Goal: Task Accomplishment & Management: Complete application form

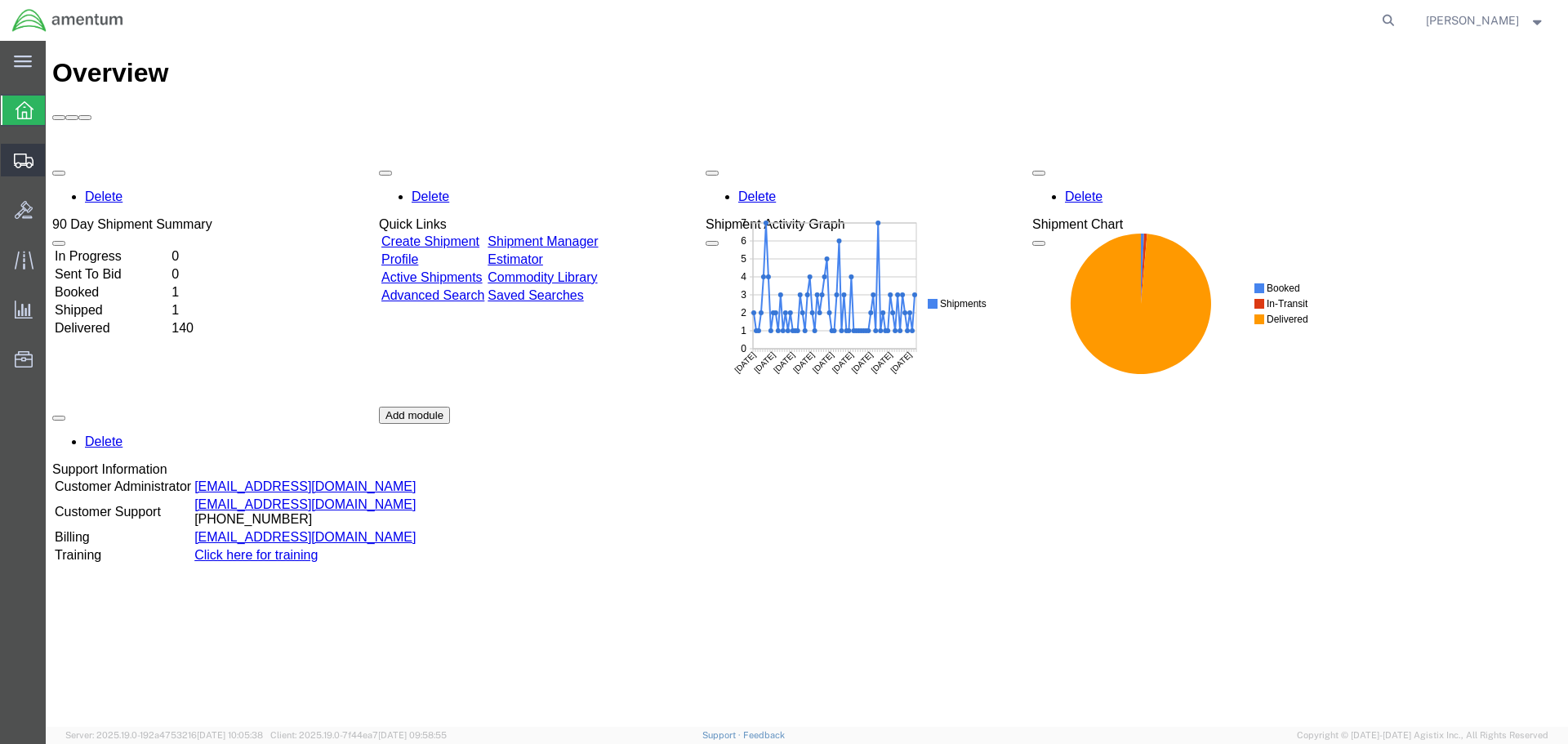
click at [0, 0] on span "Create Shipment" at bounding box center [0, 0] width 0 height 0
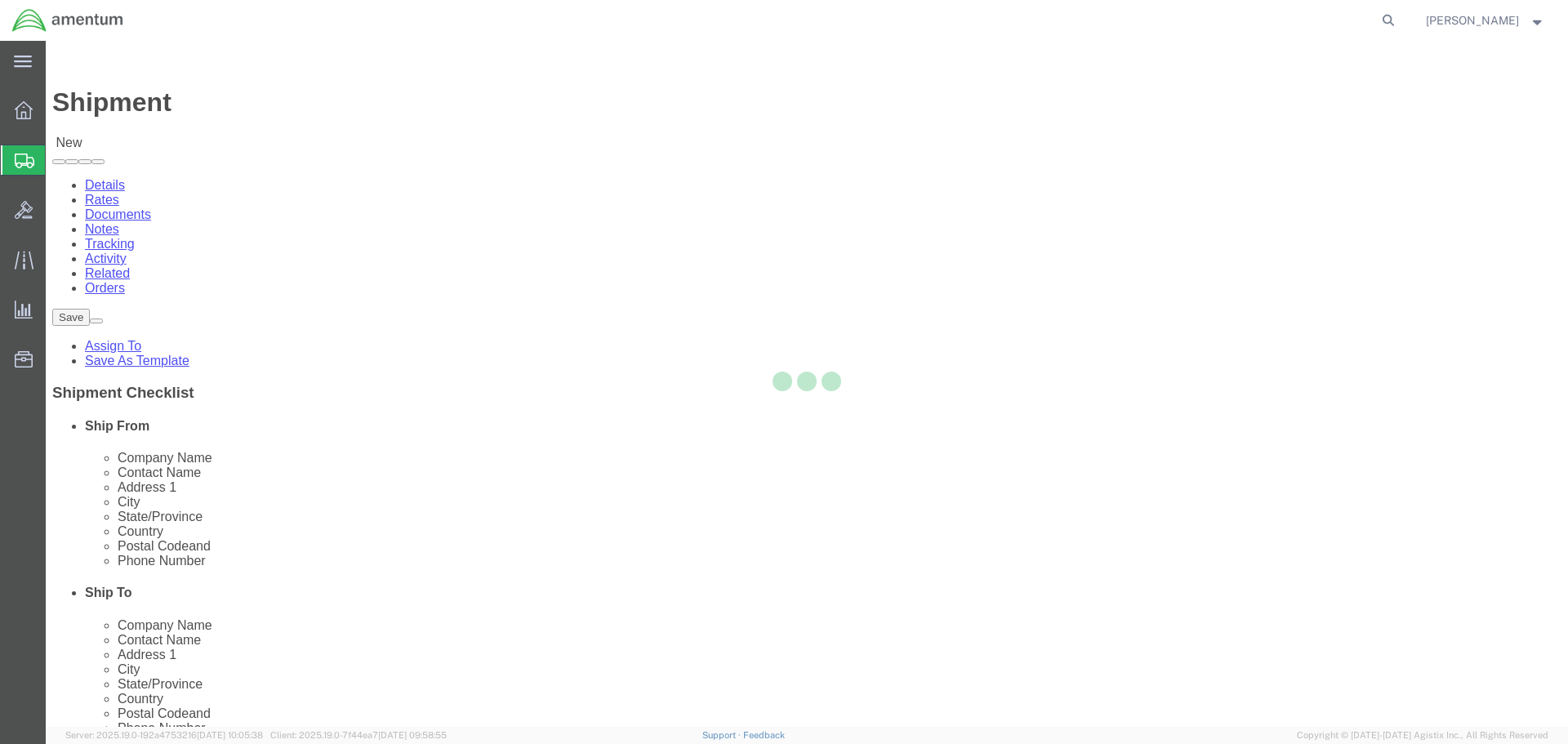
select select
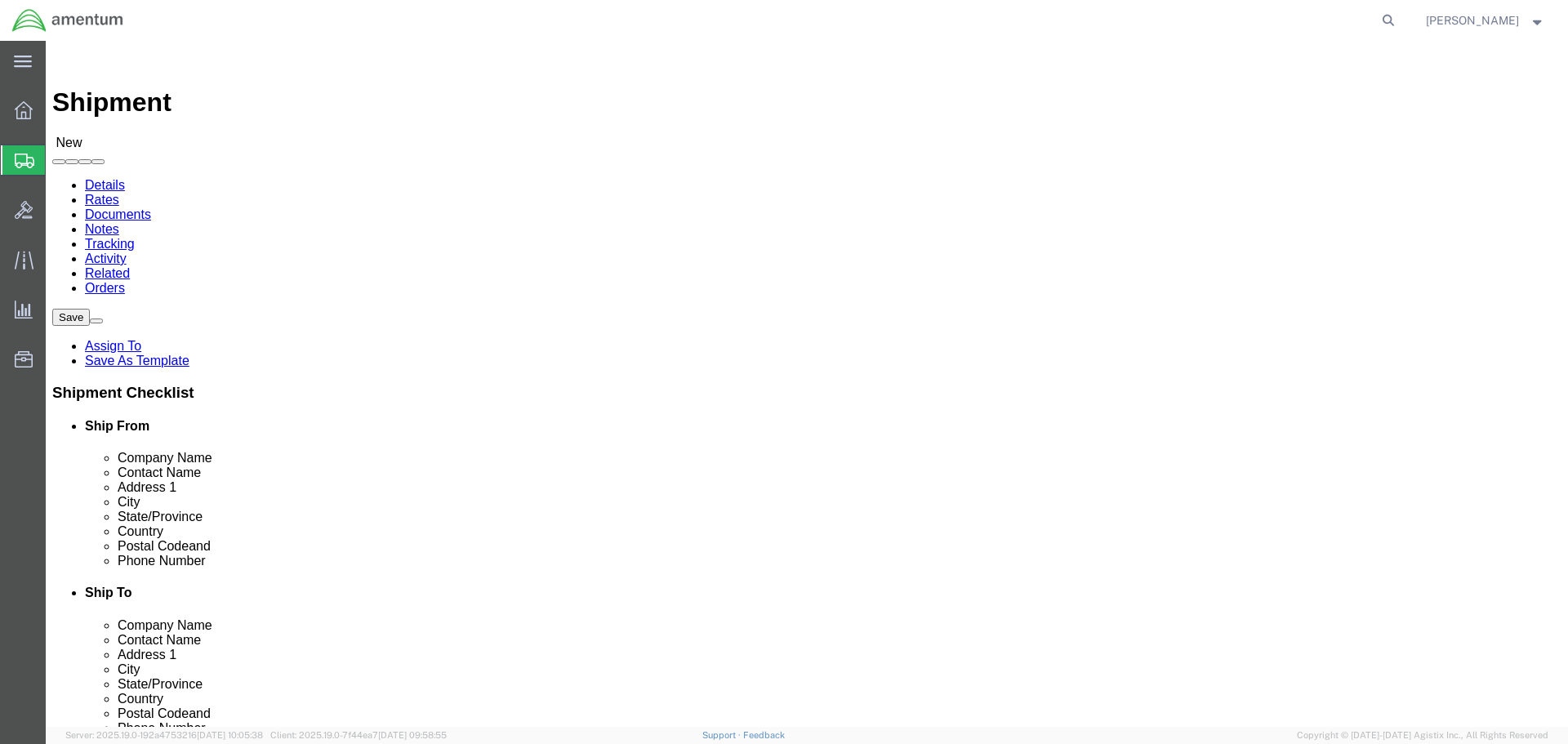
click div "Shipment Information Package Information Special Services"
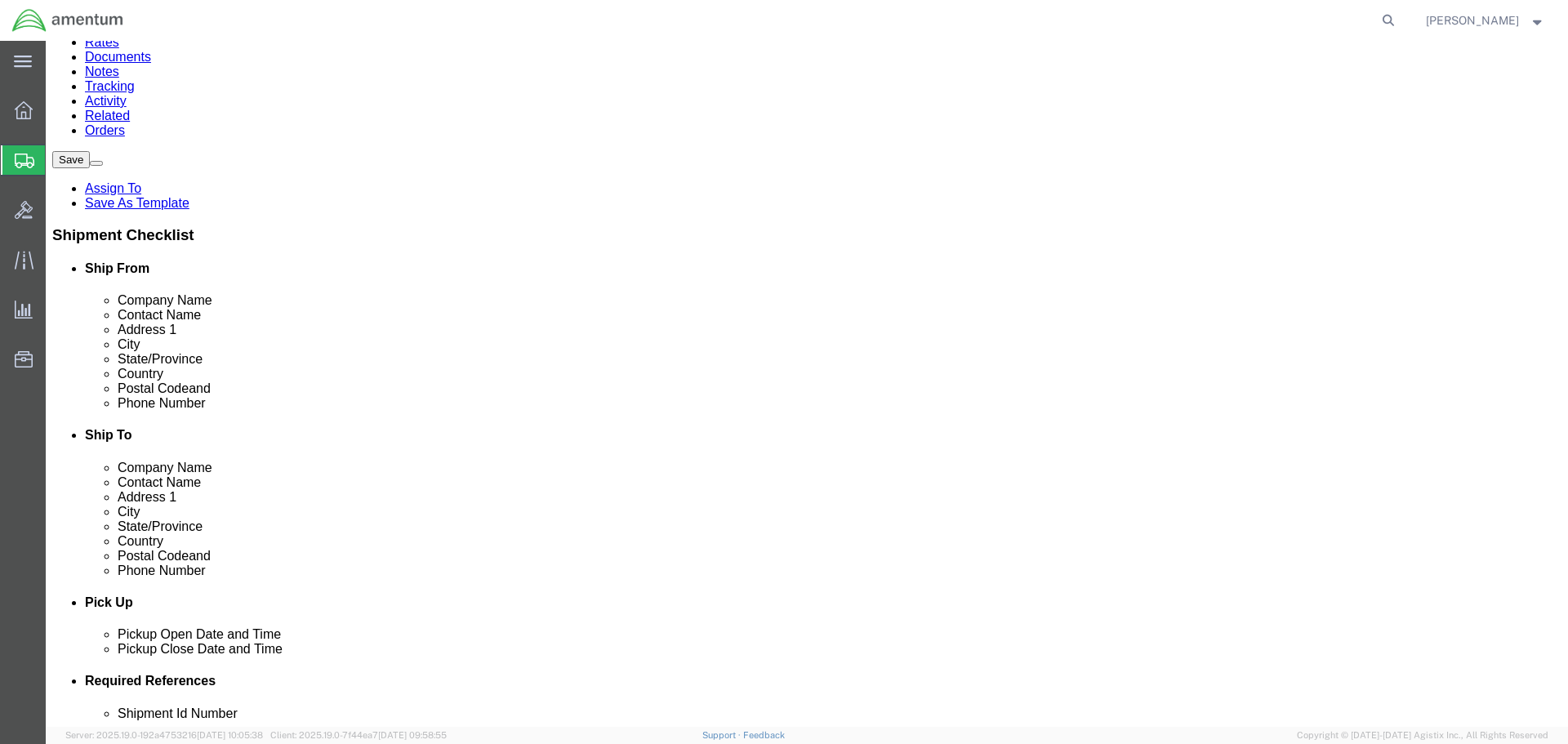
scroll to position [190, 0]
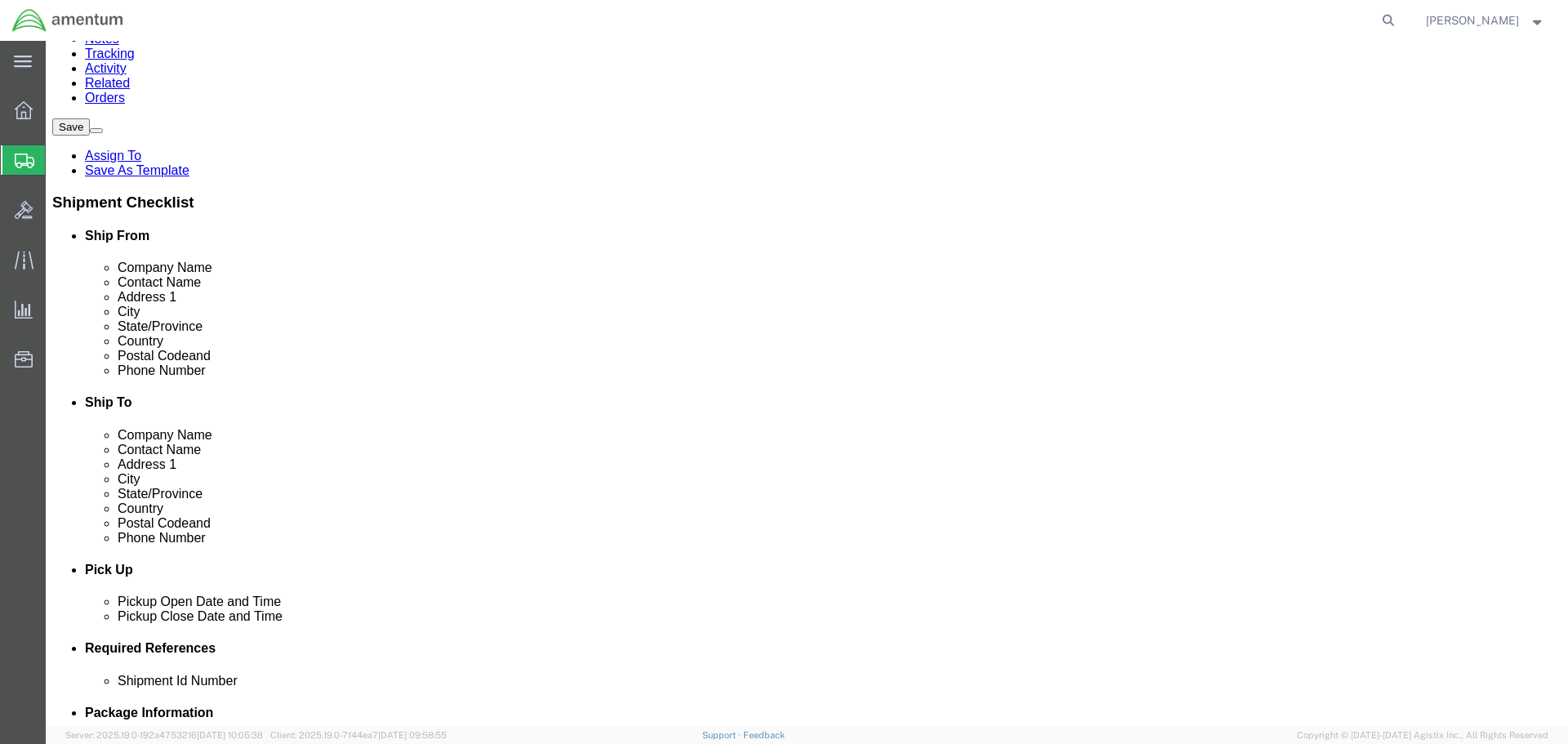
type input "st"
select select "42694"
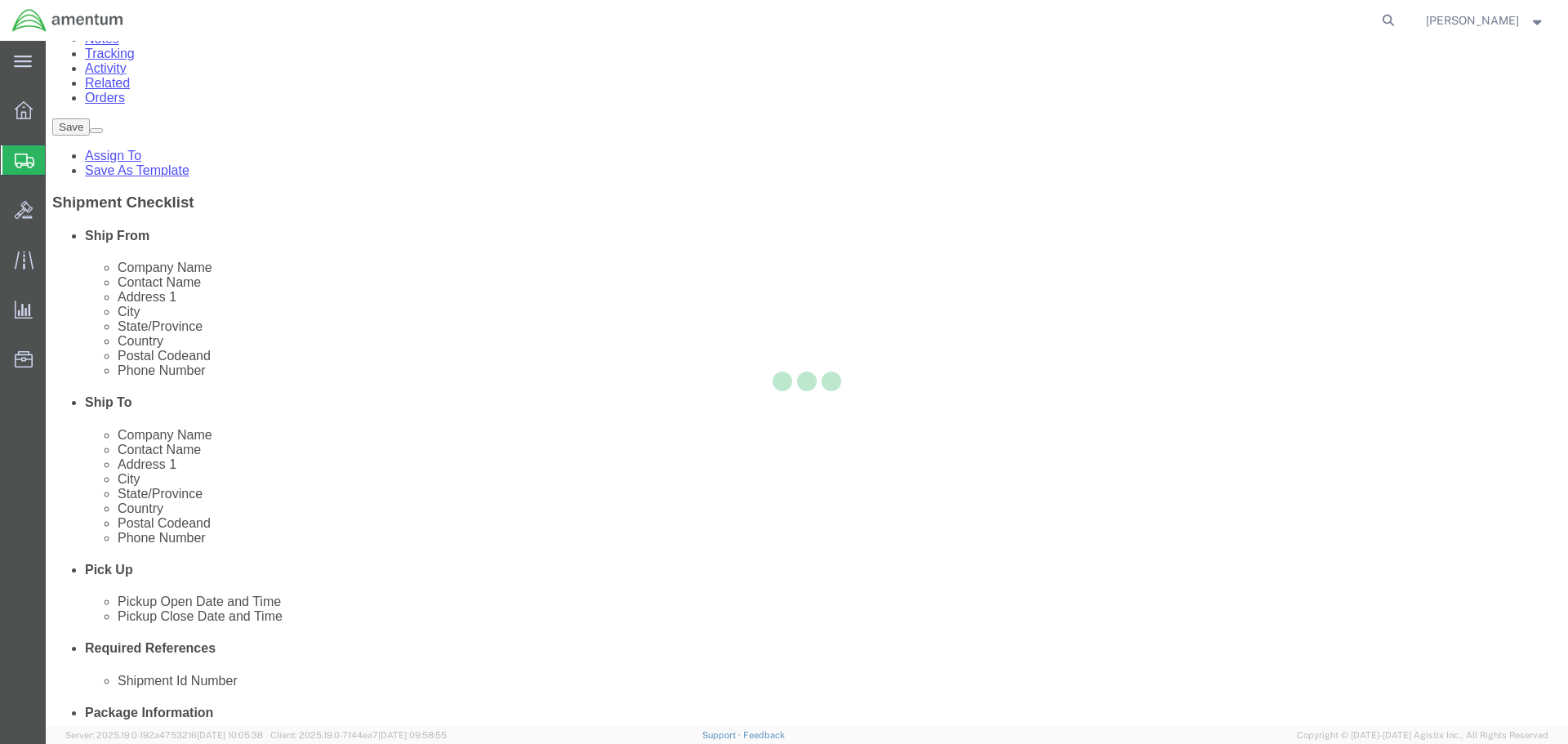
select select "FL"
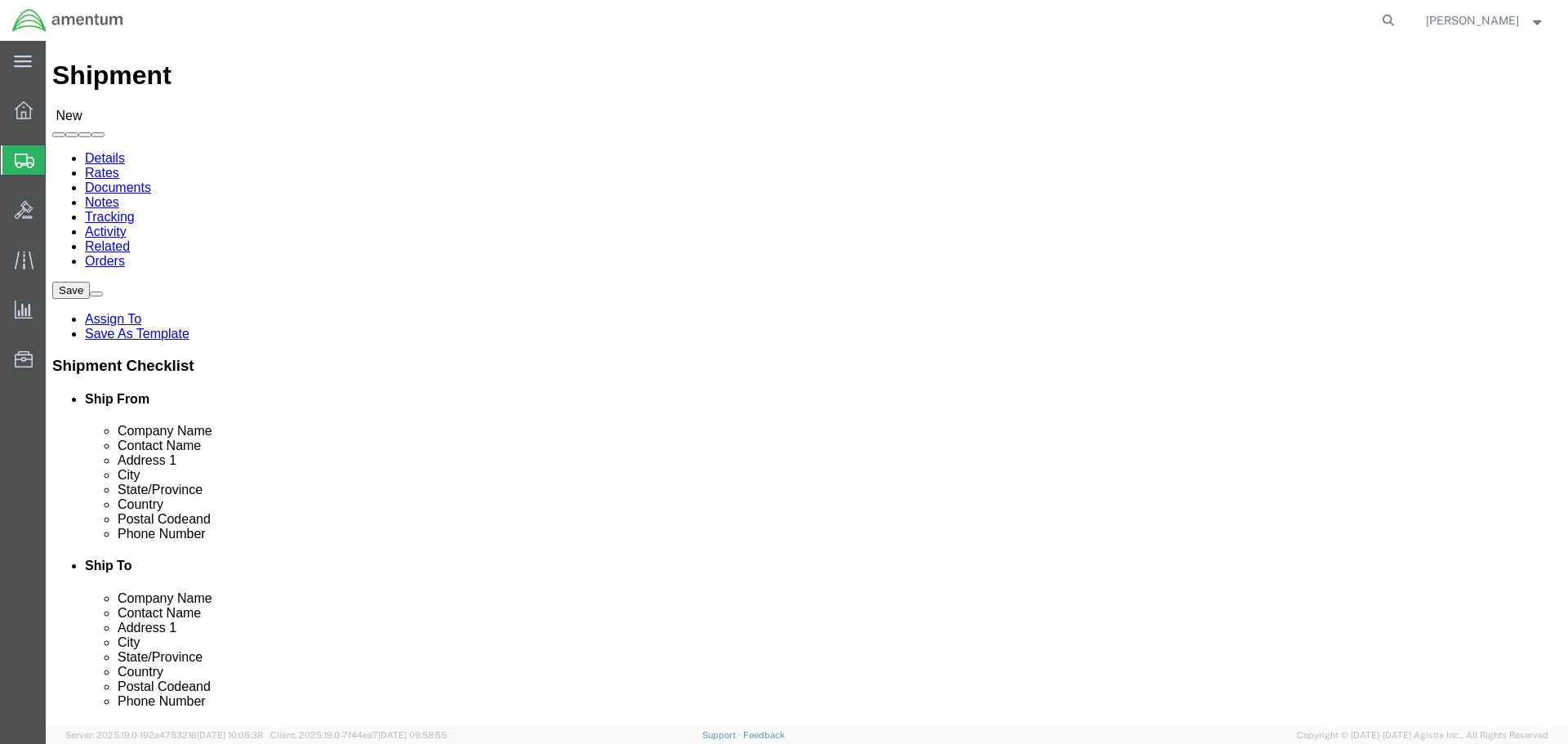
scroll to position [0, 0]
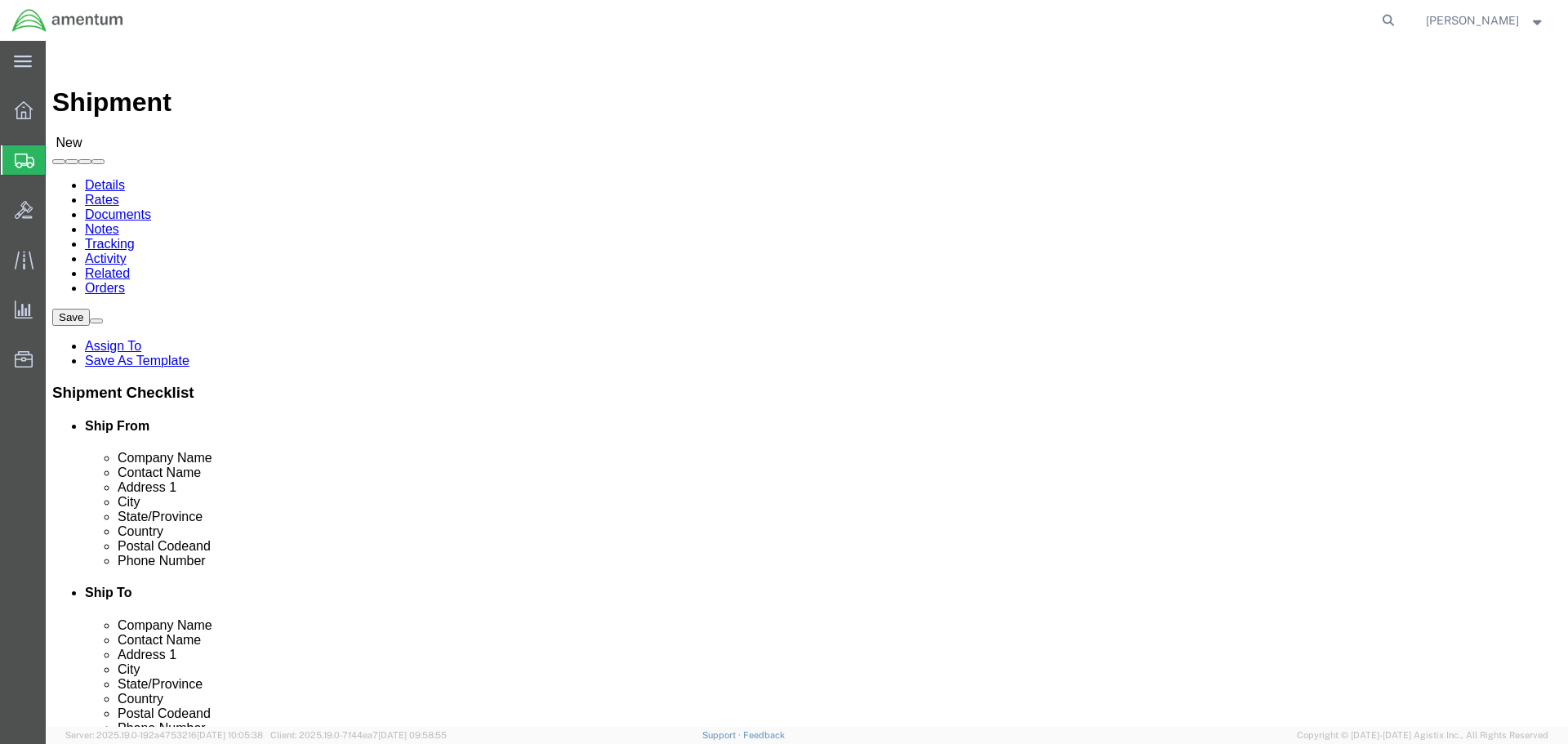
click input "text"
type input "[PHONE_NUMBER]"
click div "Please fix the following errors Ship From Location Location TACLS_542-[GEOGRAPH…"
click input "text"
type input "av"
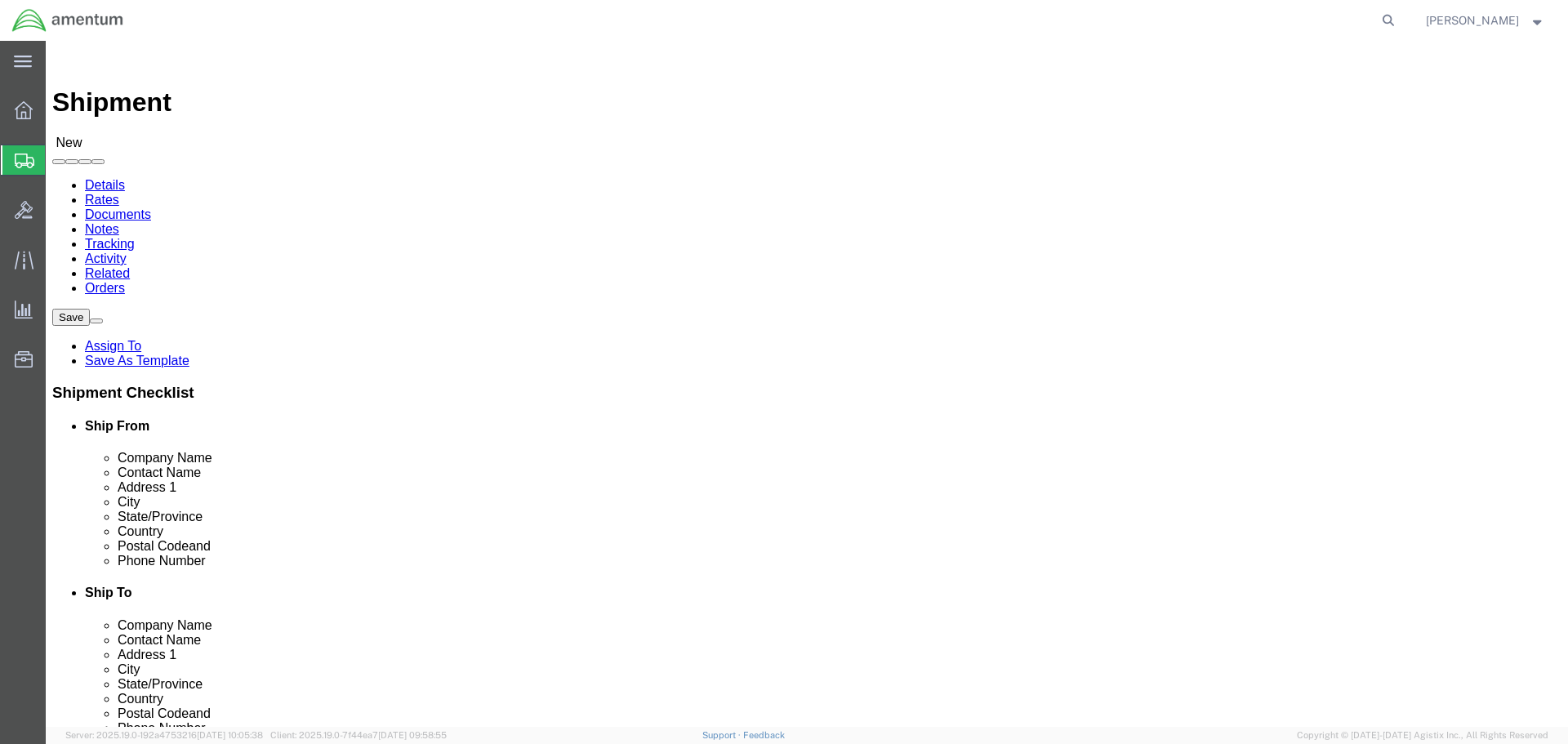
scroll to position [190, 0]
click p "- Aviation Laboratories - ([GEOGRAPHIC_DATA]) [STREET_ADDRESS]"
select select "[GEOGRAPHIC_DATA]"
type input "Aviation Laboratories"
click button "Rate Shipment"
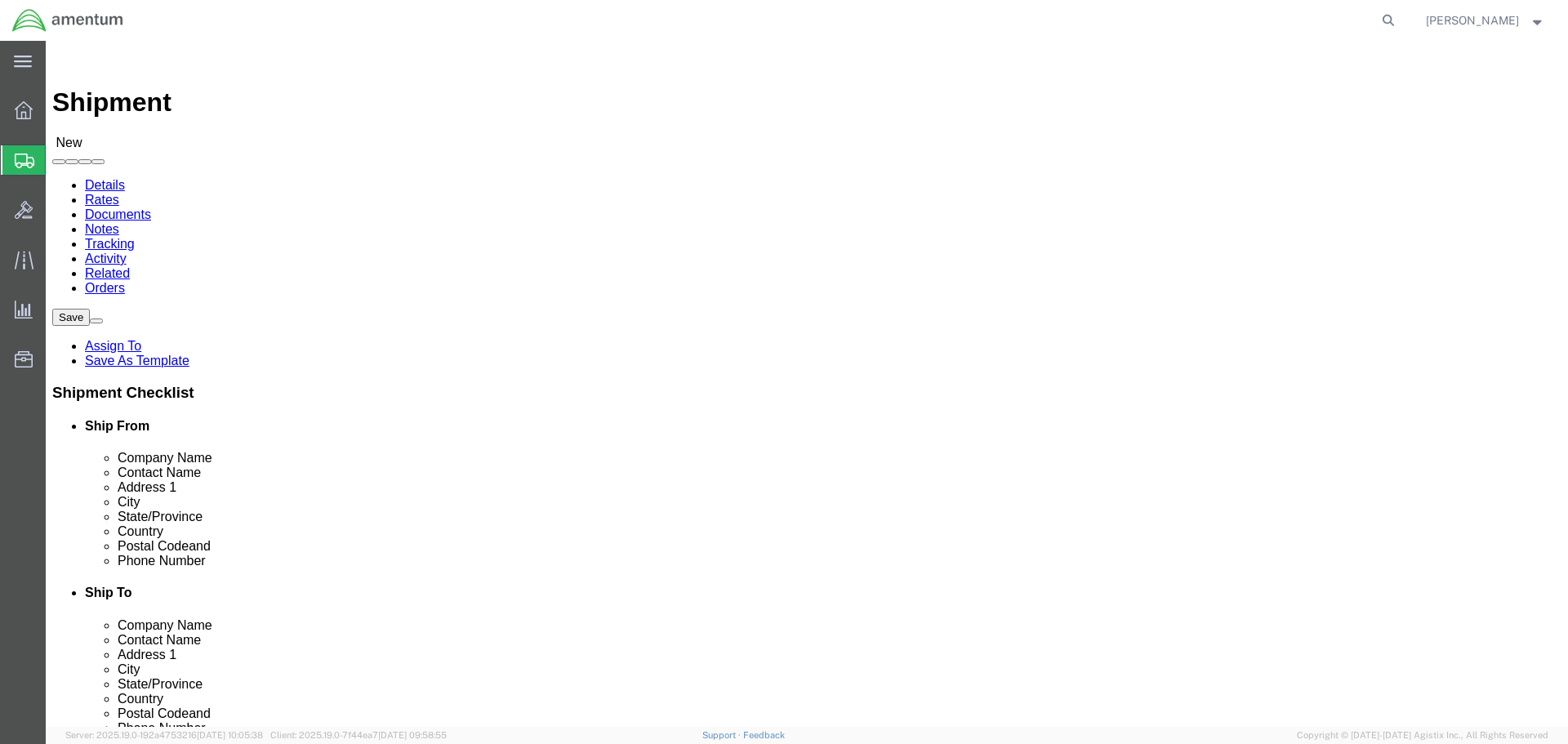
click input "Ship From Location / Contact Name : This field is required."
type input "[PERSON_NAME]"
drag, startPoint x: 1385, startPoint y: 647, endPoint x: 1191, endPoint y: 569, distance: 209.1
click button "Rate Shipment"
drag, startPoint x: 1289, startPoint y: 655, endPoint x: 1003, endPoint y: 561, distance: 301.1
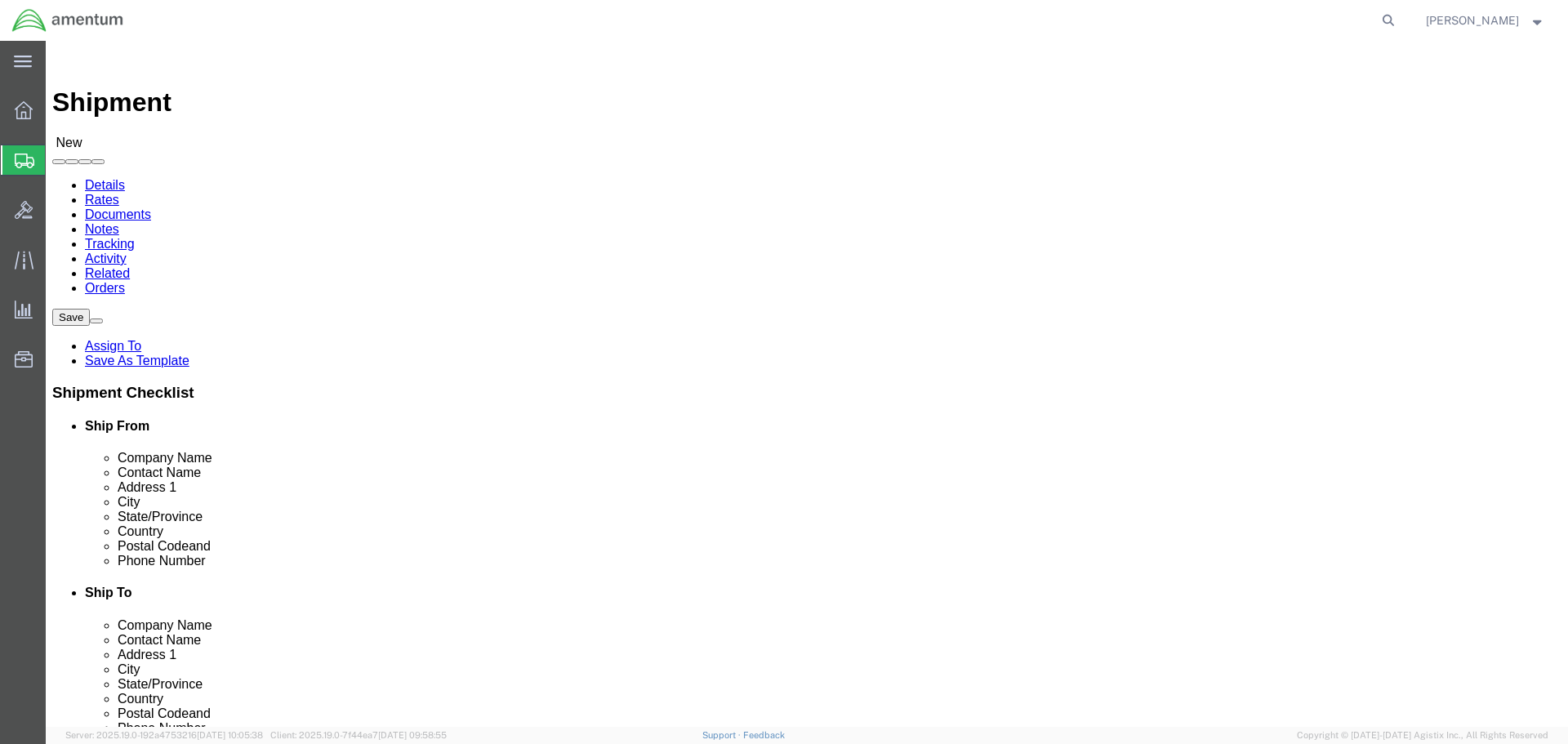
click button "Rate Shipment"
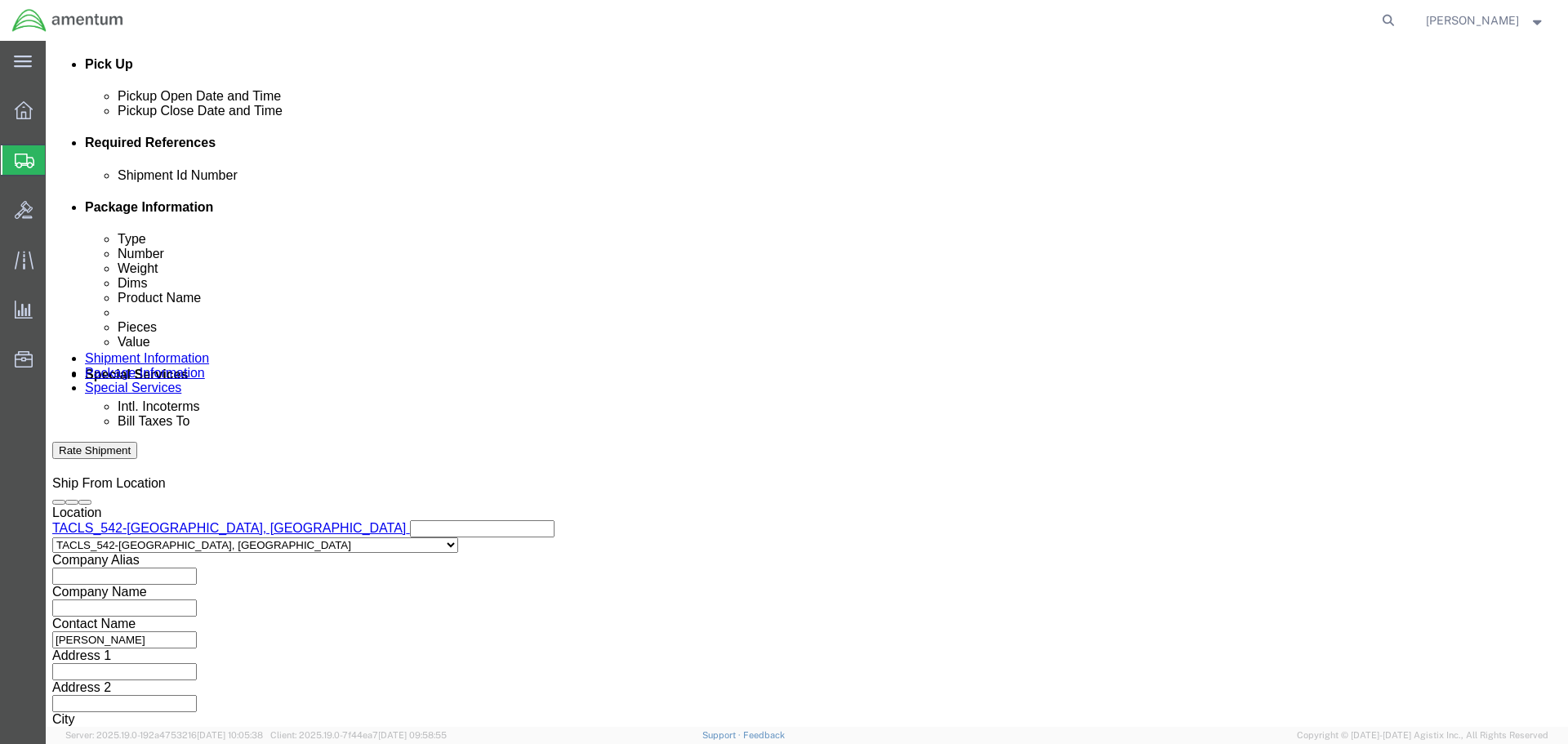
scroll to position [717, 0]
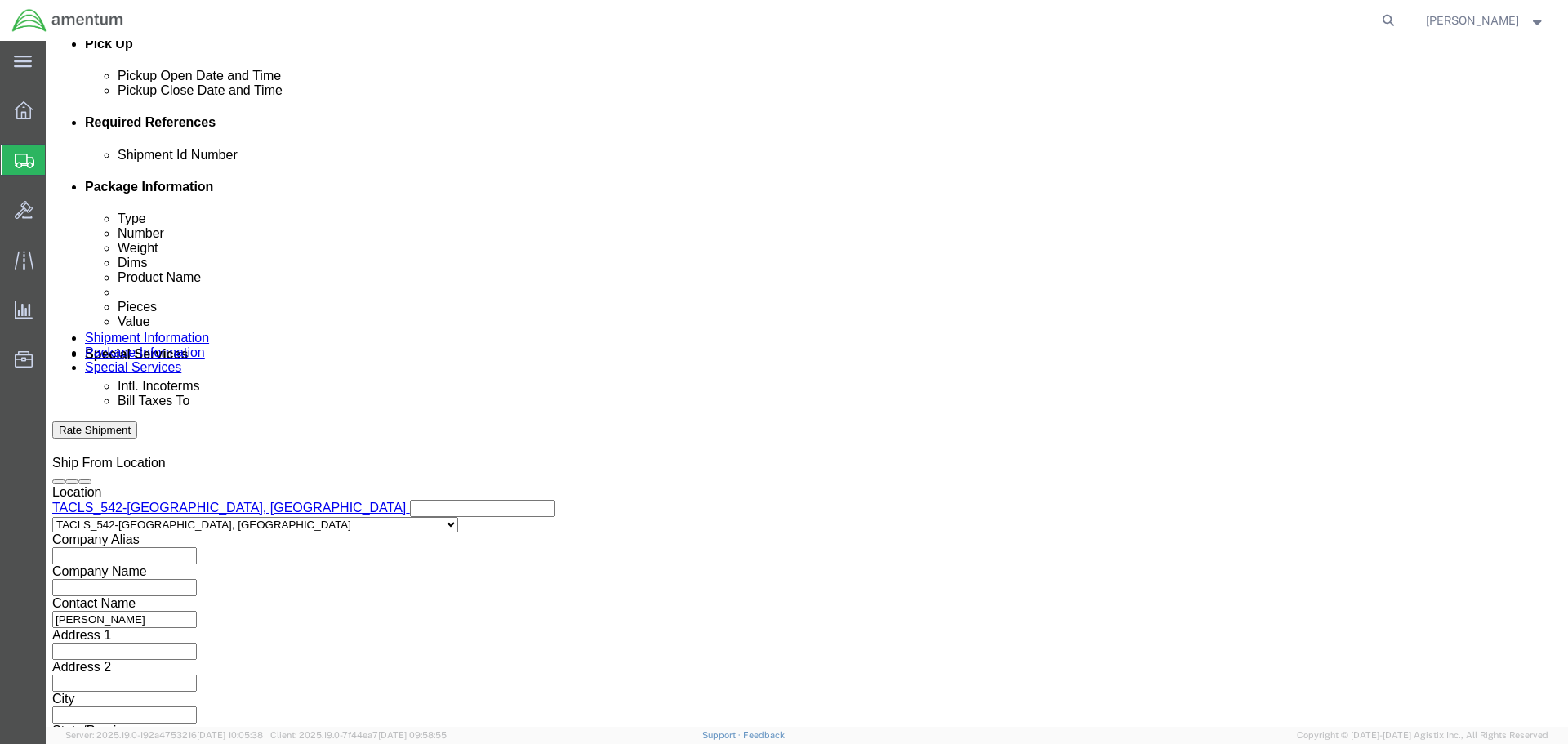
click button "Continue"
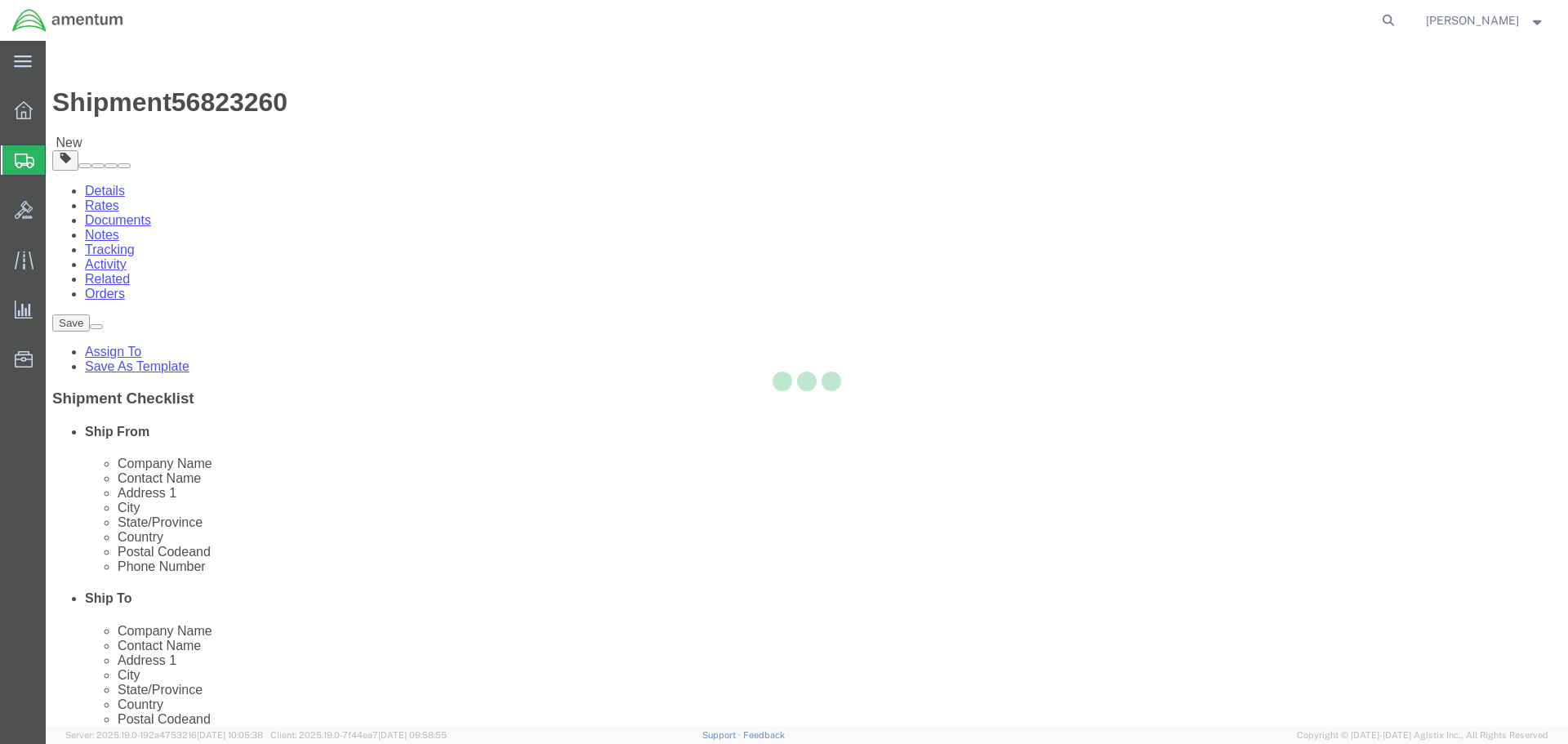
select select "CBOX"
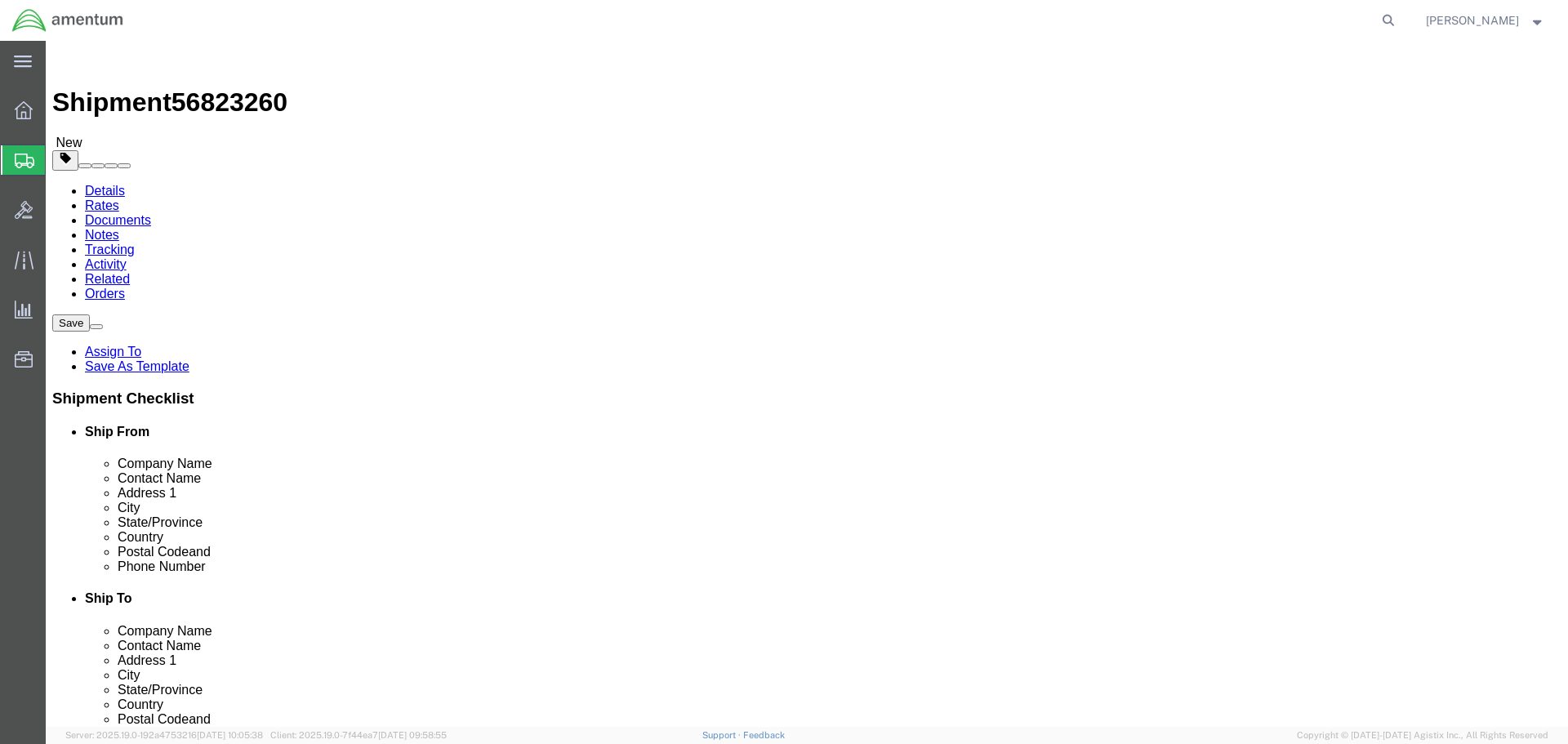
click h1 "Shipment 56823260"
drag, startPoint x: 183, startPoint y: 31, endPoint x: 188, endPoint y: 23, distance: 9.4
click h1 "Shipment 56823260"
copy span "56823260"
click button "Previous"
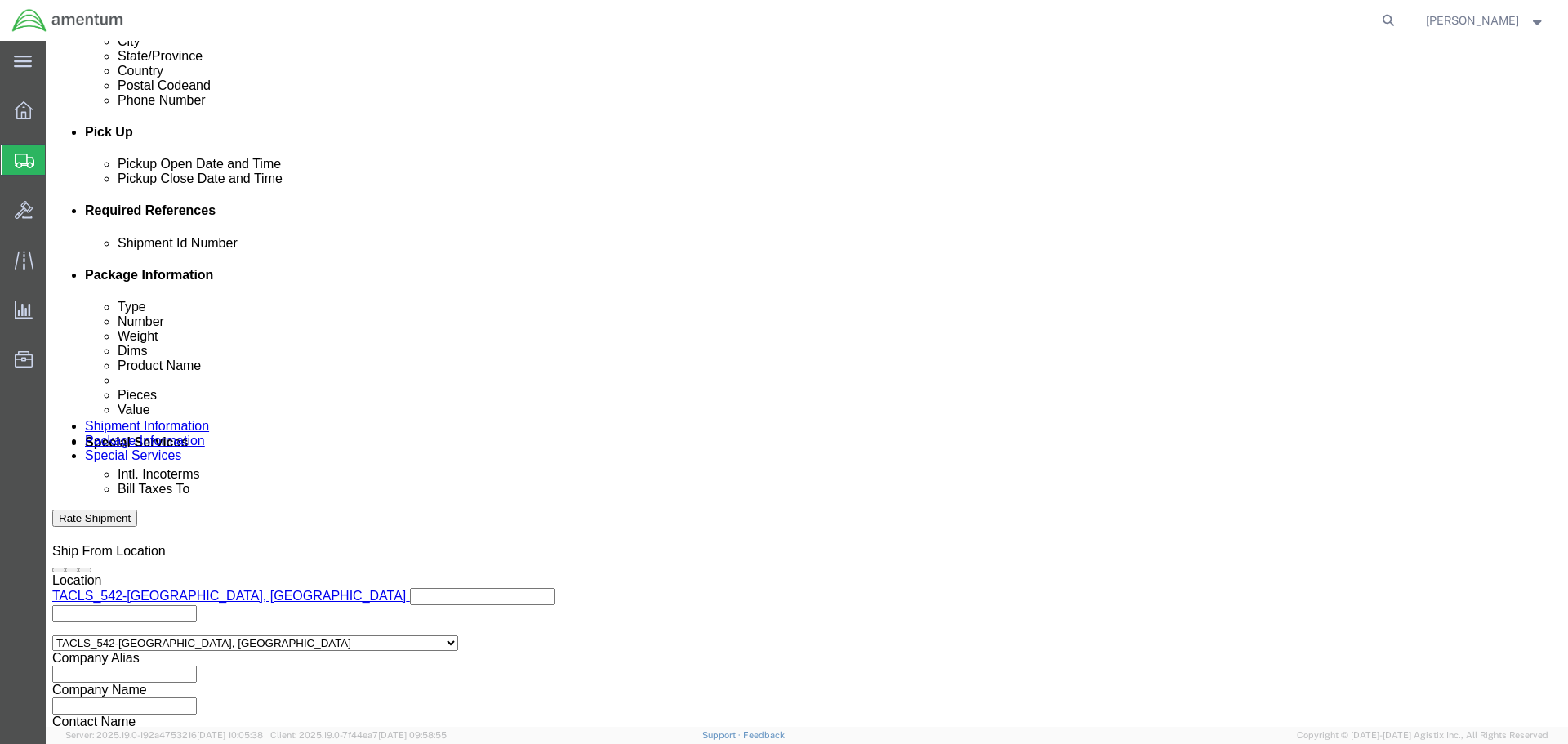
scroll to position [717, 0]
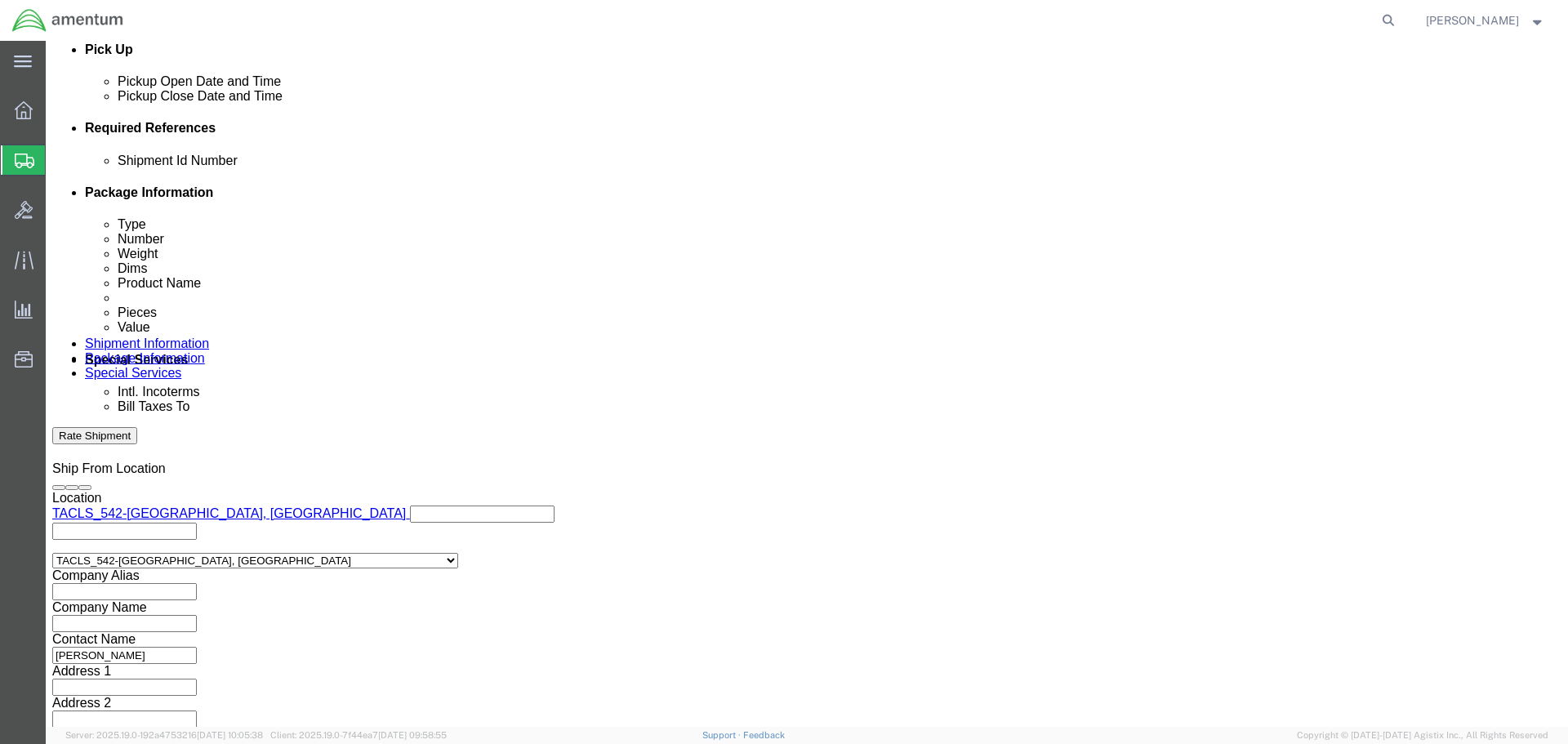
click input "text"
paste input "56823260"
type input "56823260"
click div "Shipment Id Number 56823260 Select Account Type Activity ID Airline Appointment…"
click button "Continue"
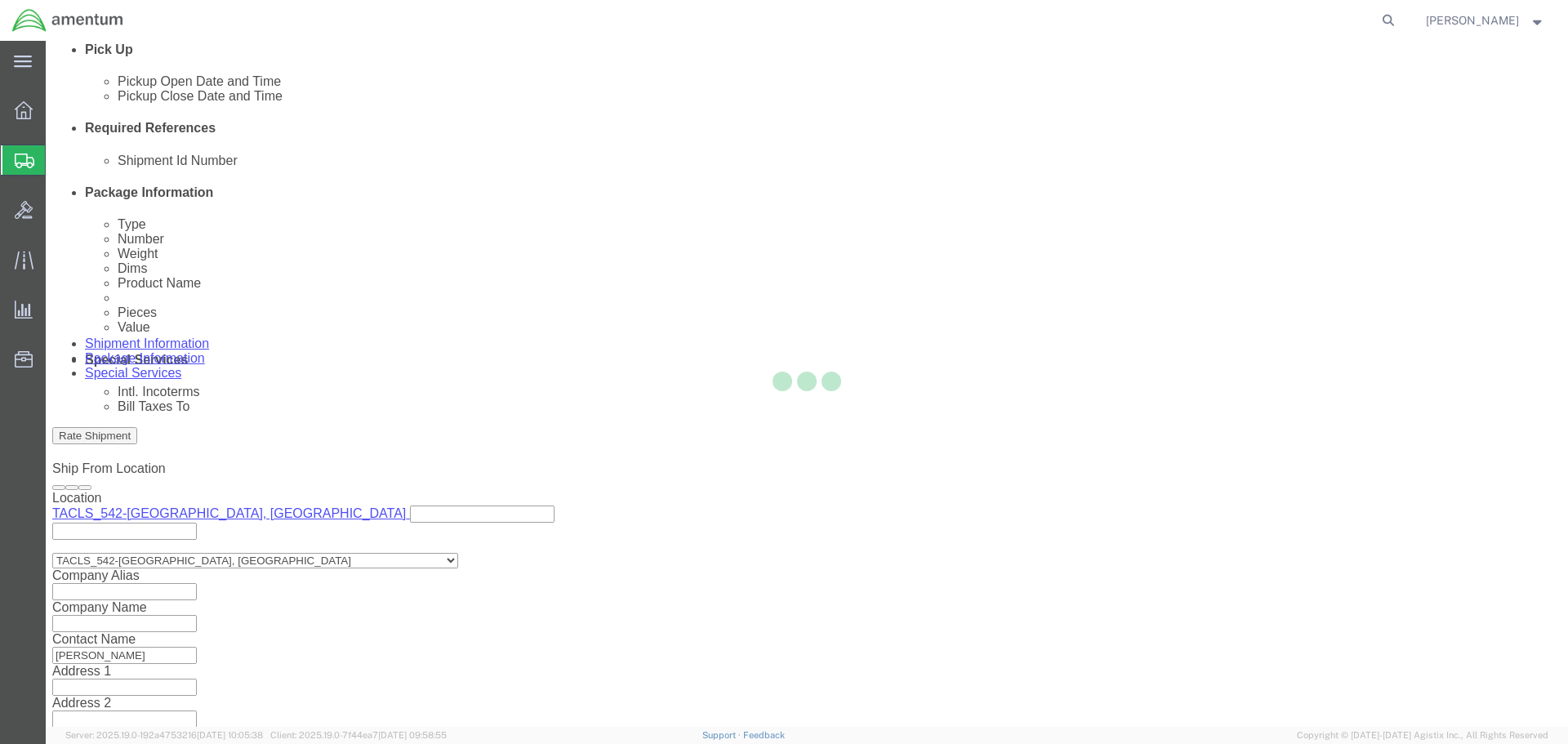
scroll to position [0, 0]
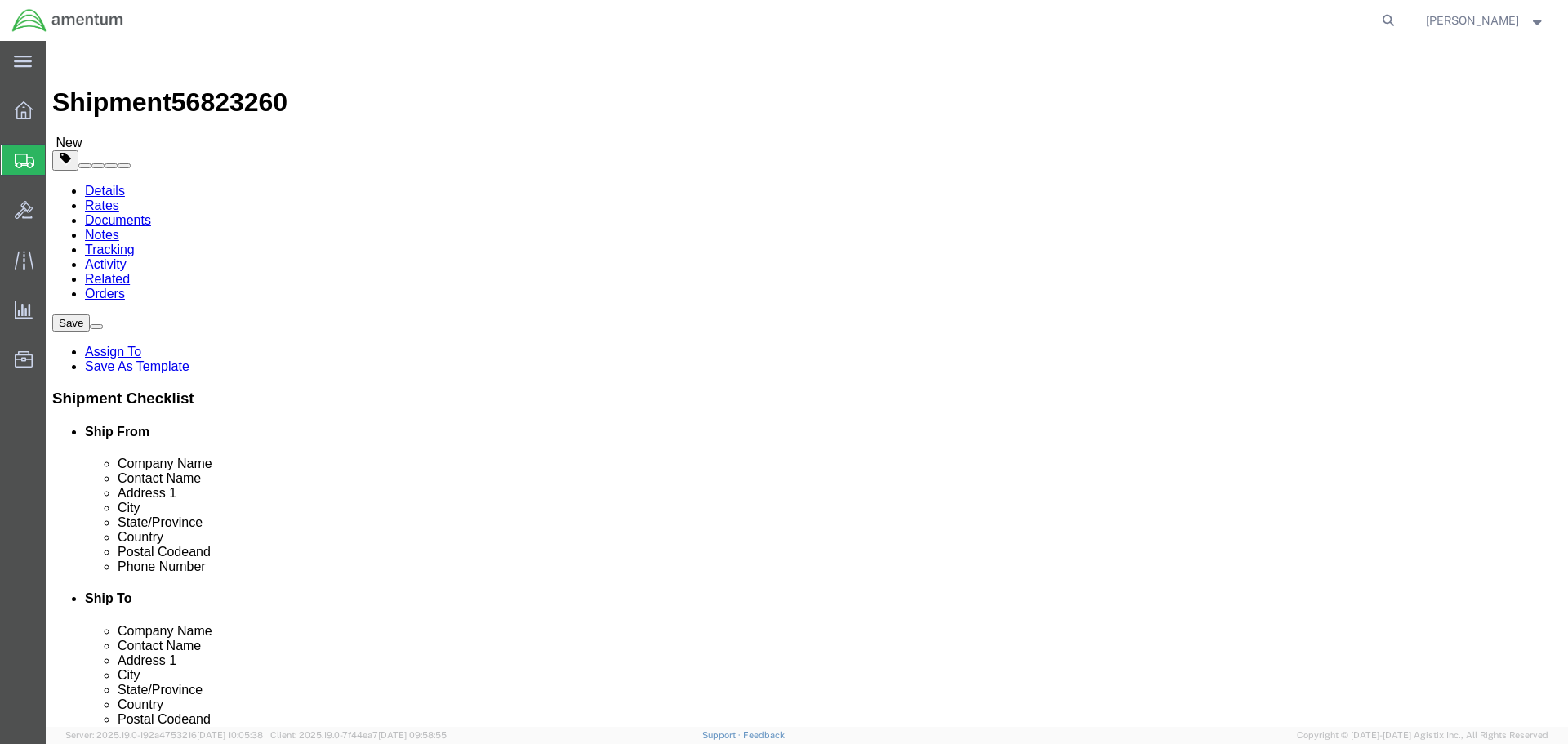
click input "text"
type input "11-5"
click div "Package Type Select BCK Boxes Bale(s) Basket(s) Bolt(s) Bottle(s) Buckets Bulk …"
drag, startPoint x: 340, startPoint y: 413, endPoint x: 322, endPoint y: 416, distance: 18.2
click input "2.38"
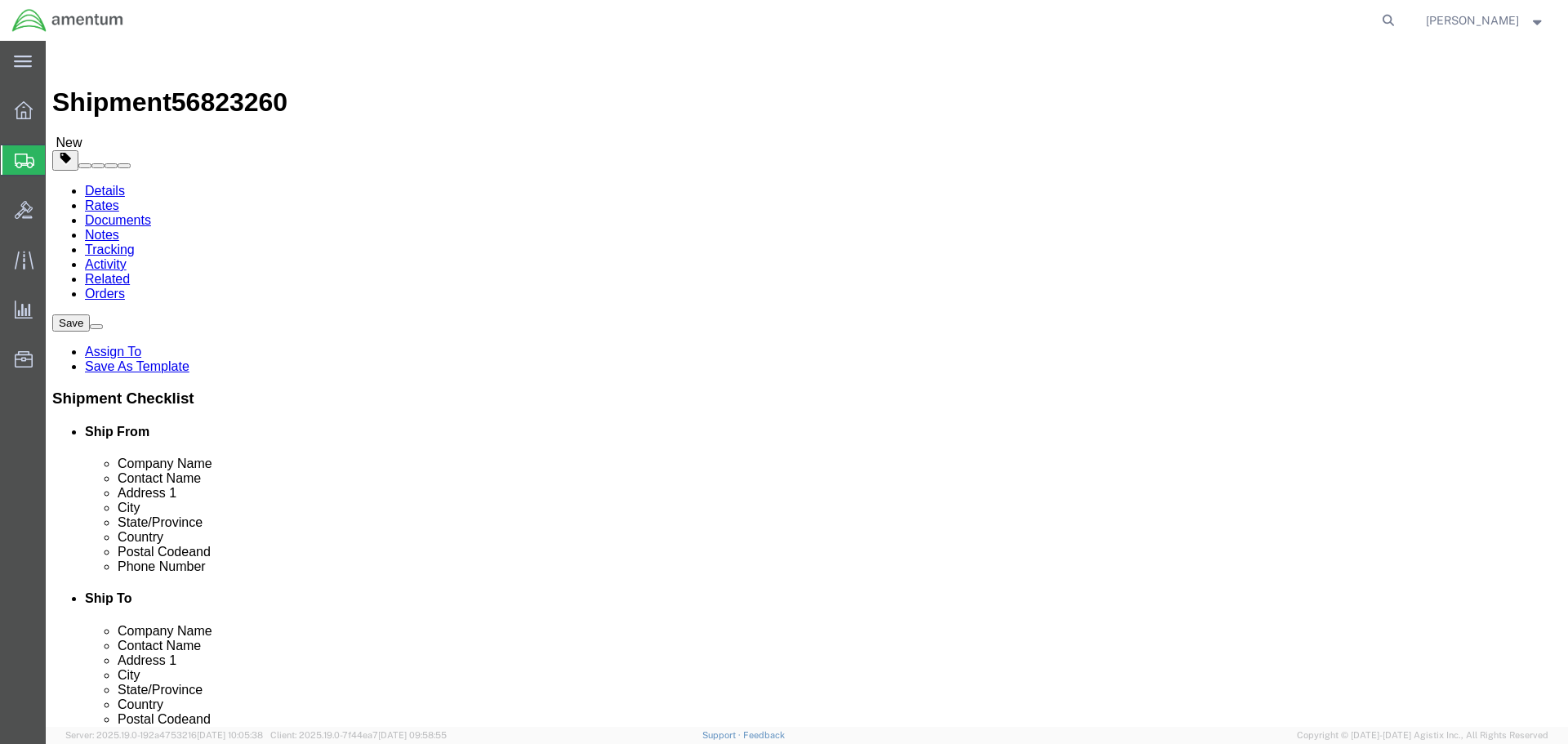
type input "2.5"
click input "text"
type input "13.25"
drag, startPoint x: 260, startPoint y: 447, endPoint x: 158, endPoint y: 461, distance: 103.0
click div "Package Type Select BCK Boxes Bale(s) Basket(s) Bolt(s) Bottle(s) Buckets Bulk …"
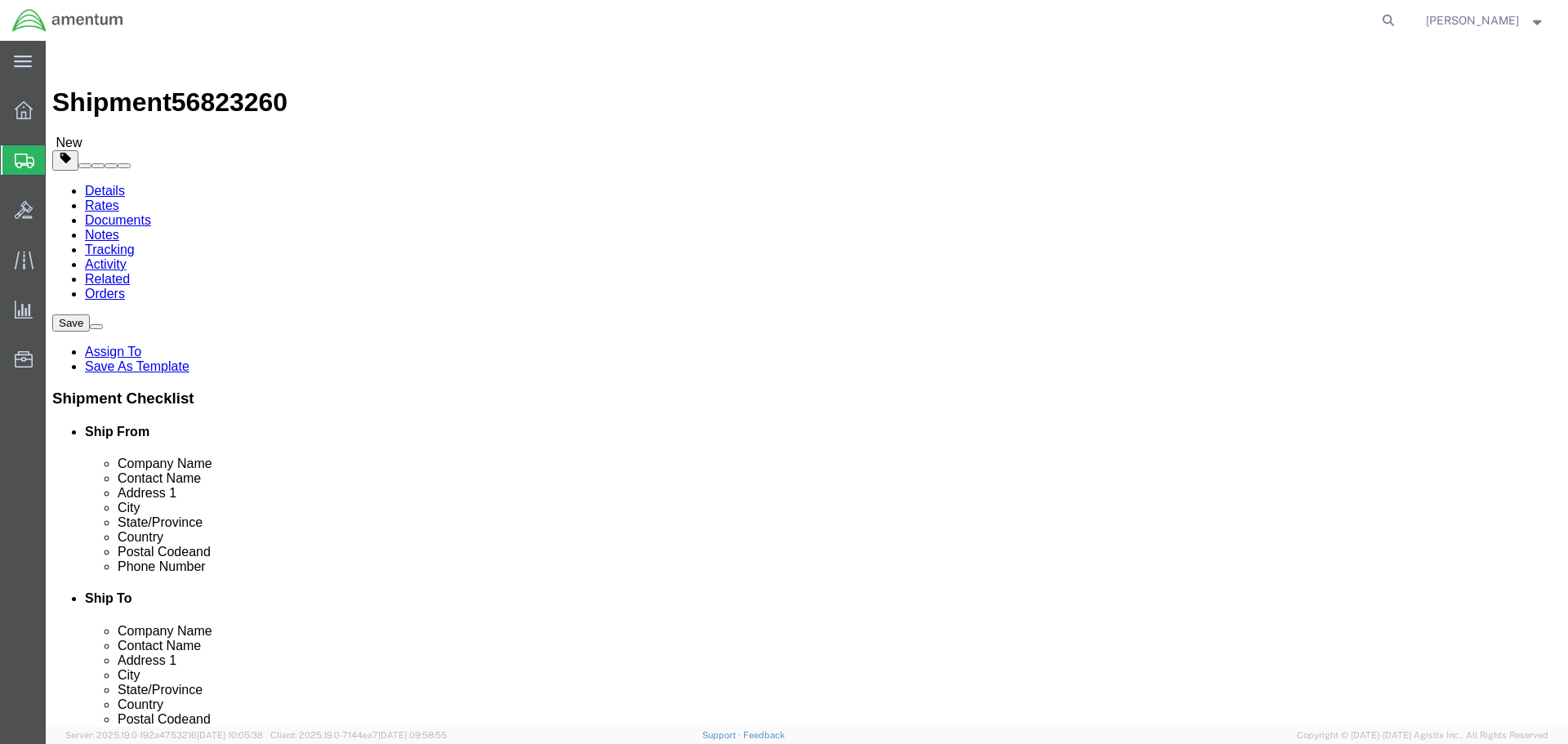
type input "2"
click ul
click link "Add Content"
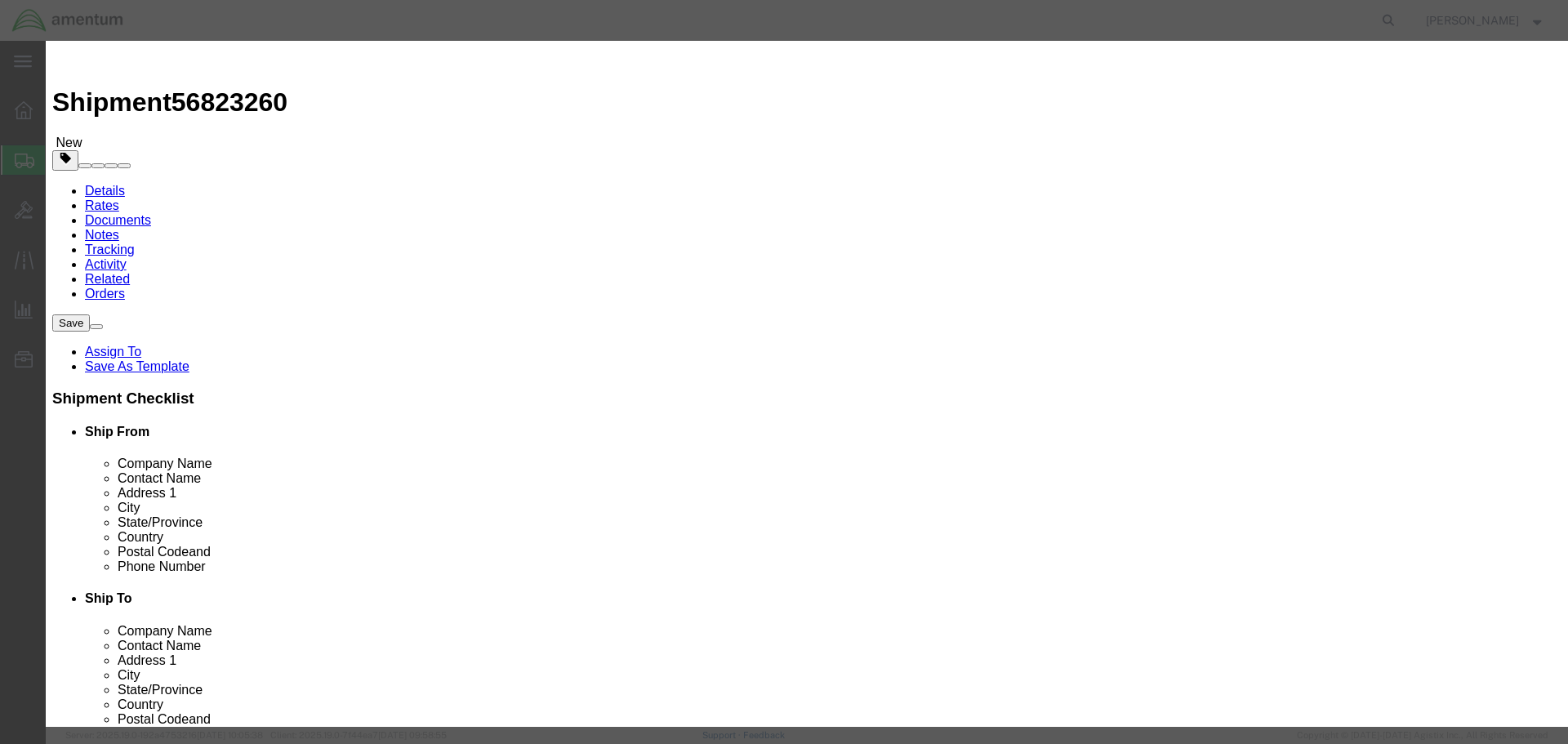
click input "text"
type input "Oil Sample"
drag, startPoint x: 544, startPoint y: 161, endPoint x: 415, endPoint y: 170, distance: 129.3
click div "Product Name Oil Sample Pieces 0 Select Bag Barrels 100Board Feet Bottle Box Bl…"
drag, startPoint x: 505, startPoint y: 155, endPoint x: 477, endPoint y: 157, distance: 28.1
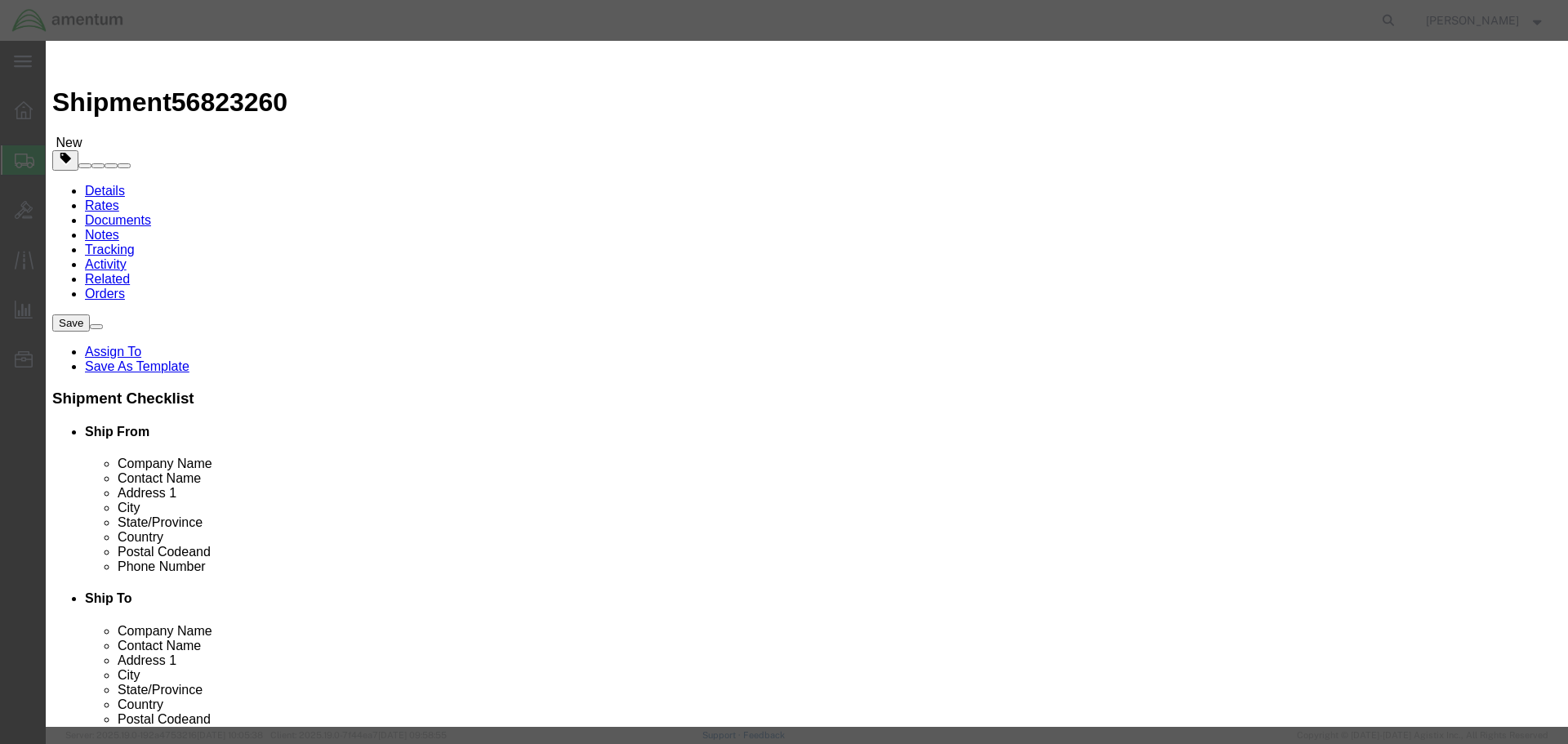
click input "1"
type input "2"
click input "text"
type input "10000"
click button "Save & Close"
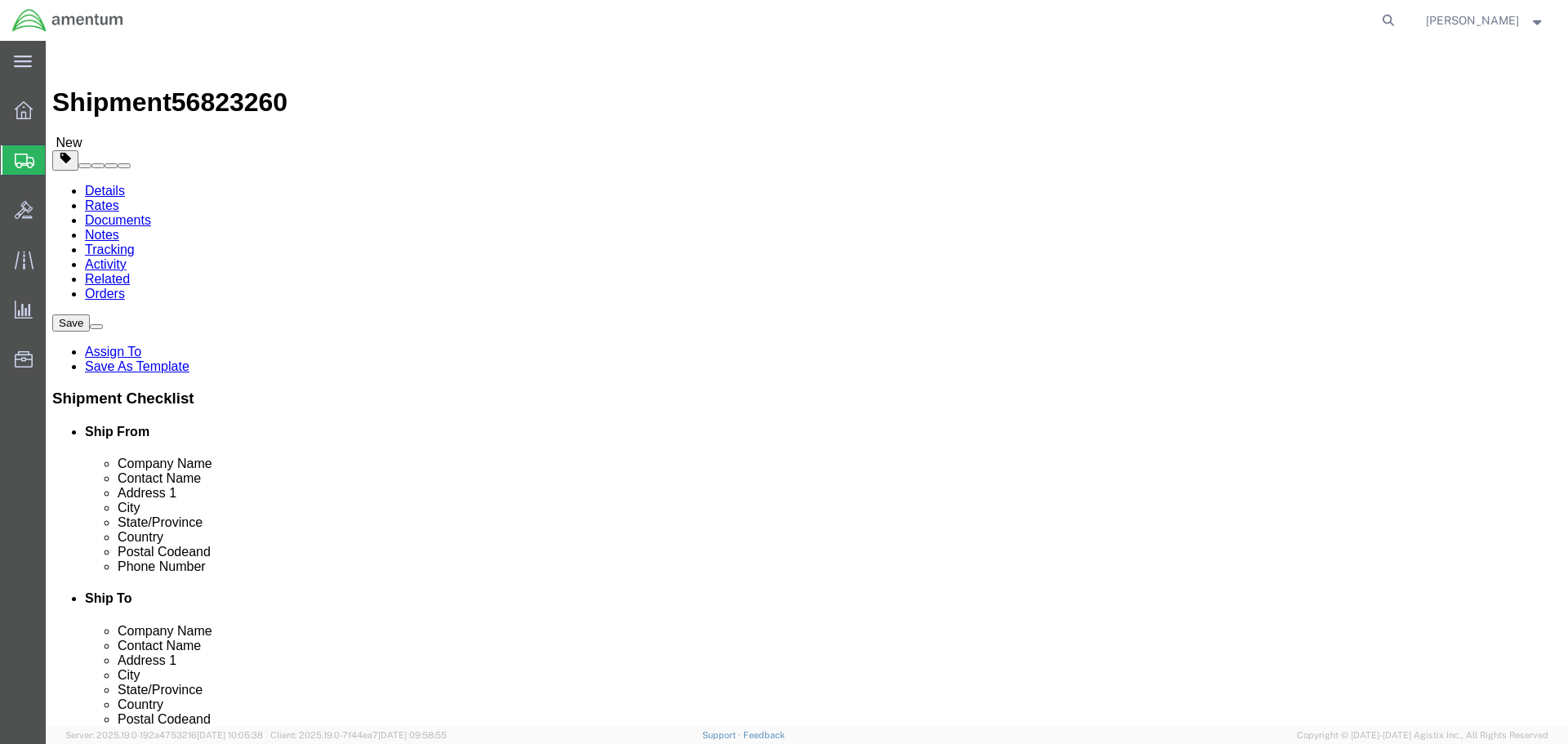
drag, startPoint x: 216, startPoint y: 381, endPoint x: 207, endPoint y: 380, distance: 9.1
click div "1"
click div "2"
drag, startPoint x: 225, startPoint y: 384, endPoint x: 203, endPoint y: 384, distance: 22.0
click div "Number 2"
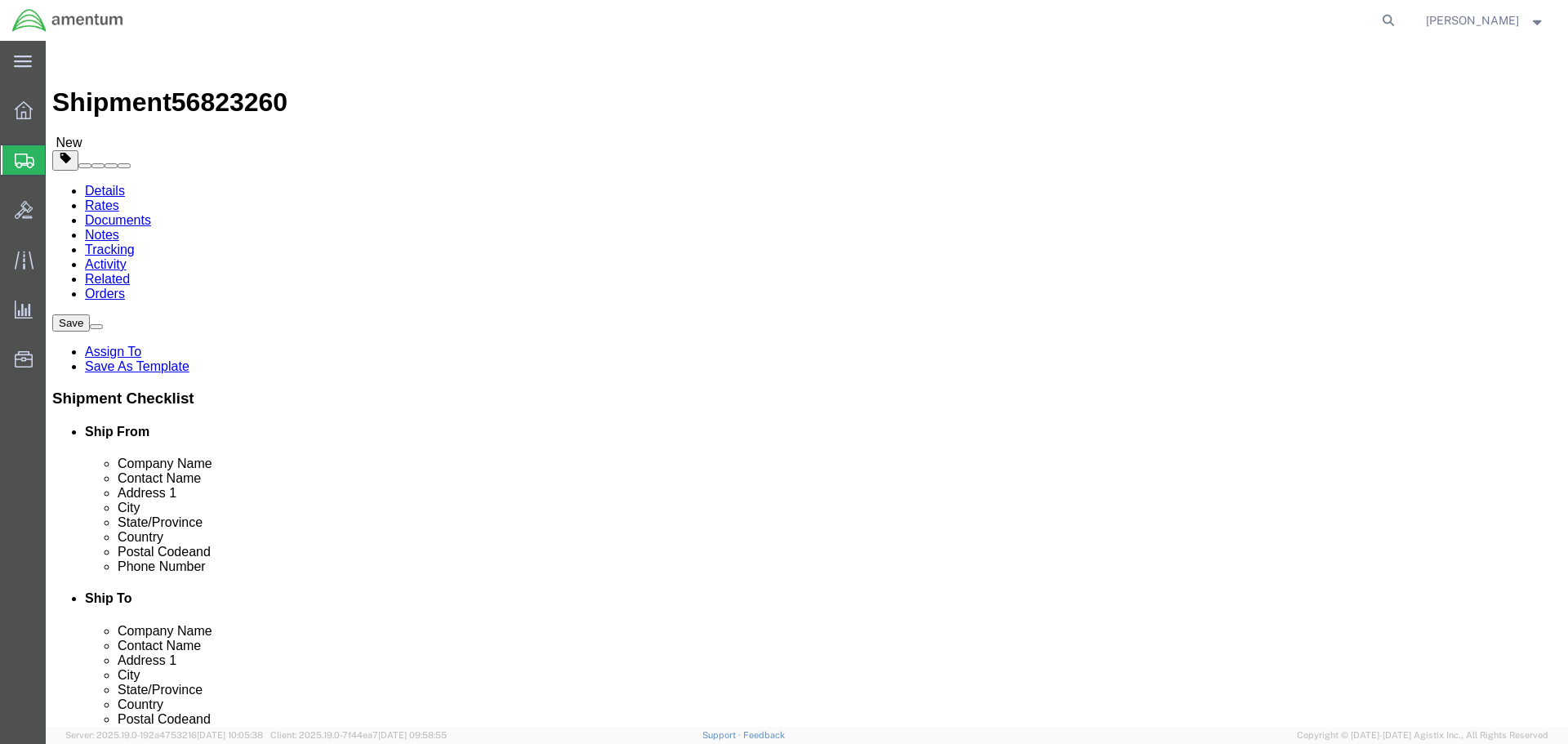
type input "1"
click div "1"
click button "Rate Shipment"
click select "Select BCK Boxes Bale(s) Basket(s) Bolt(s) Bottle(s) Buckets Bulk Bundle(s) Can…"
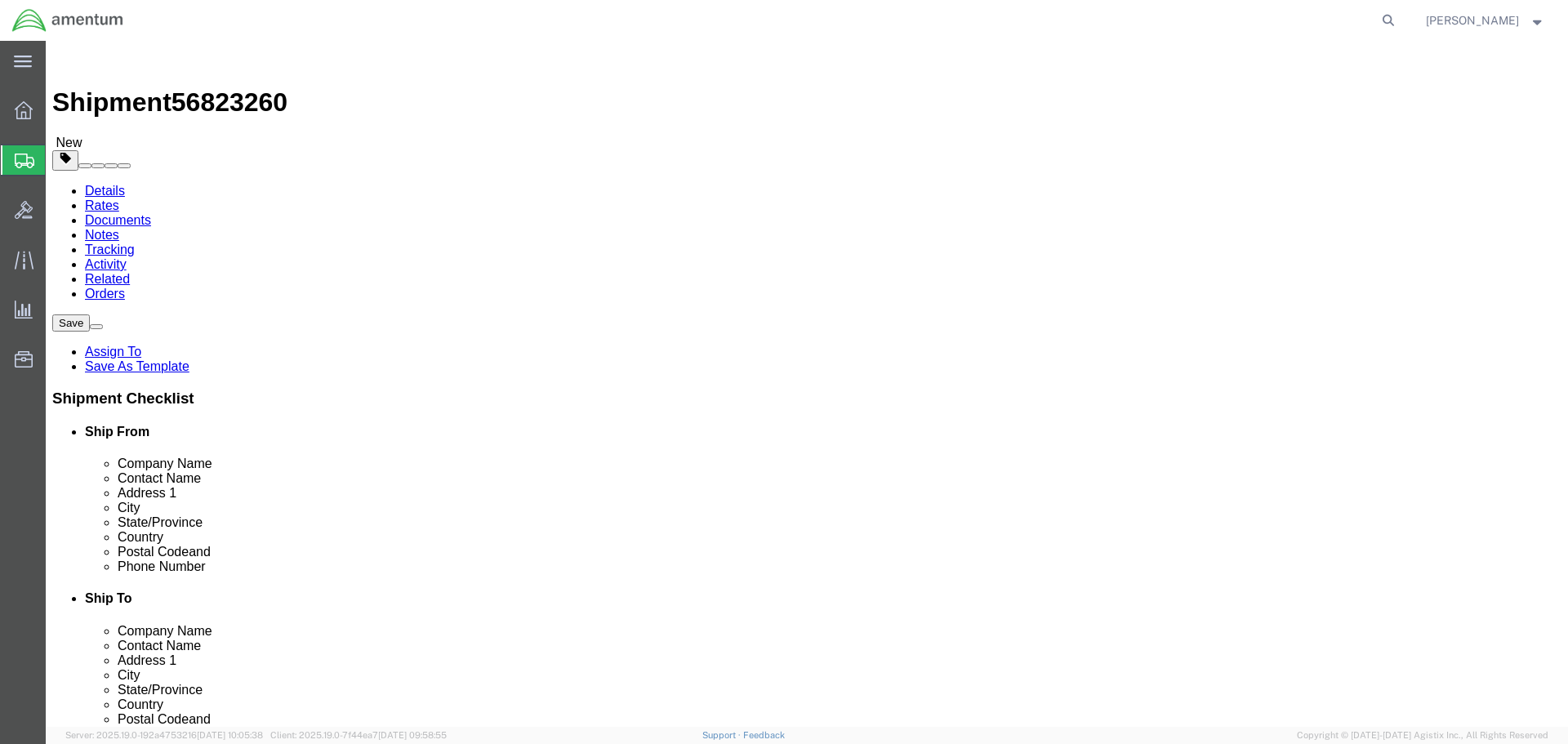
click input "11-5"
type input "11.5"
click button "Continue"
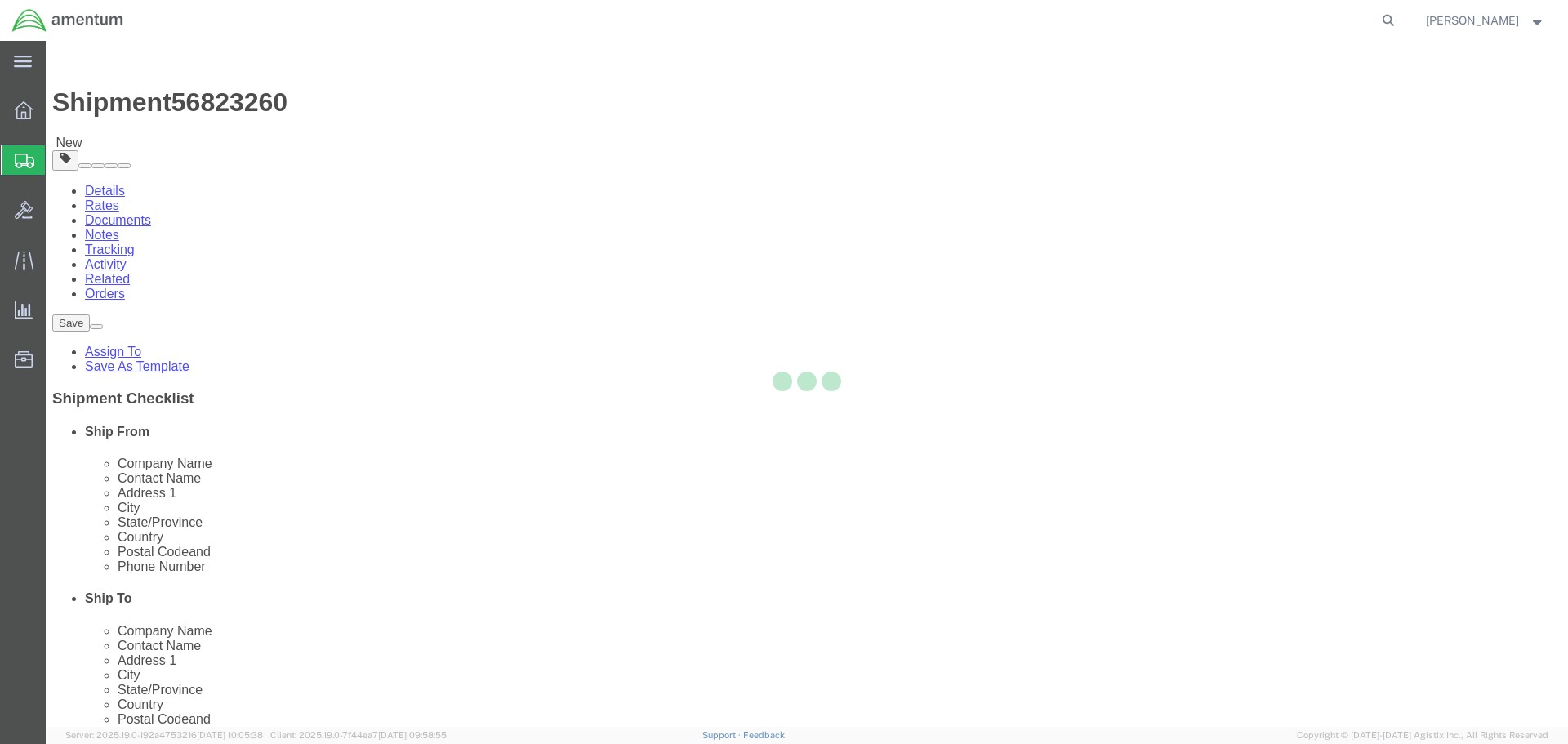
select select
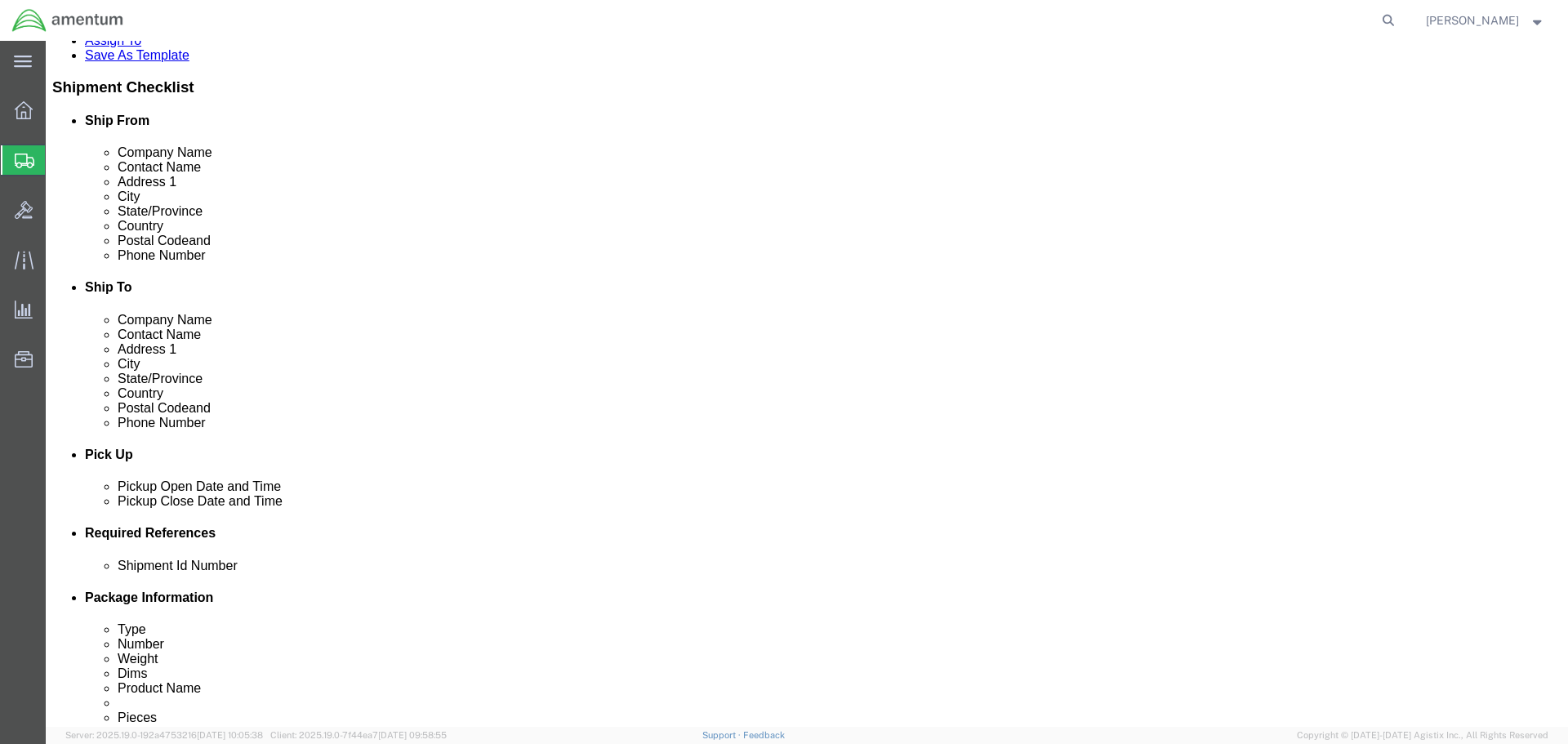
scroll to position [572, 0]
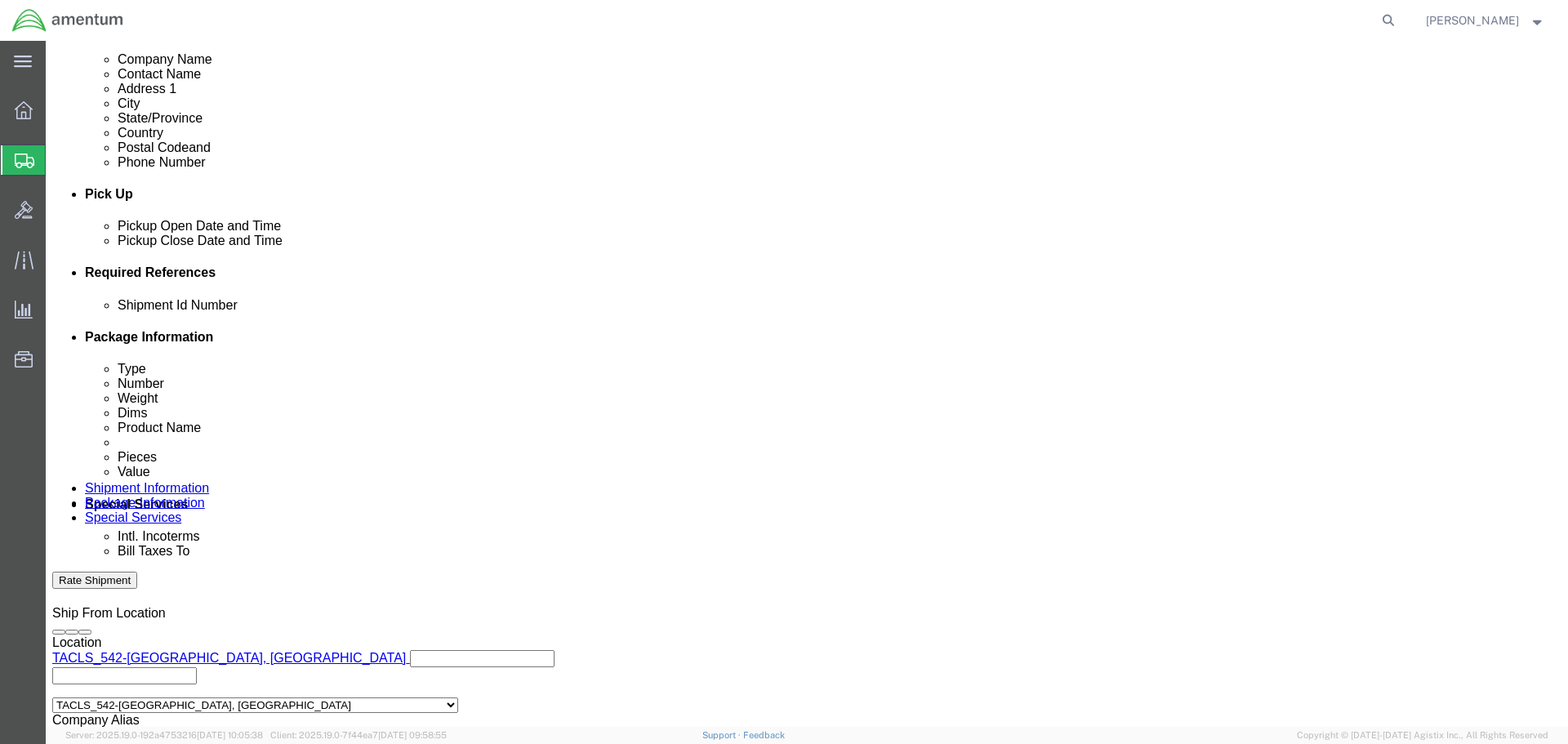
click button "Rate Shipment"
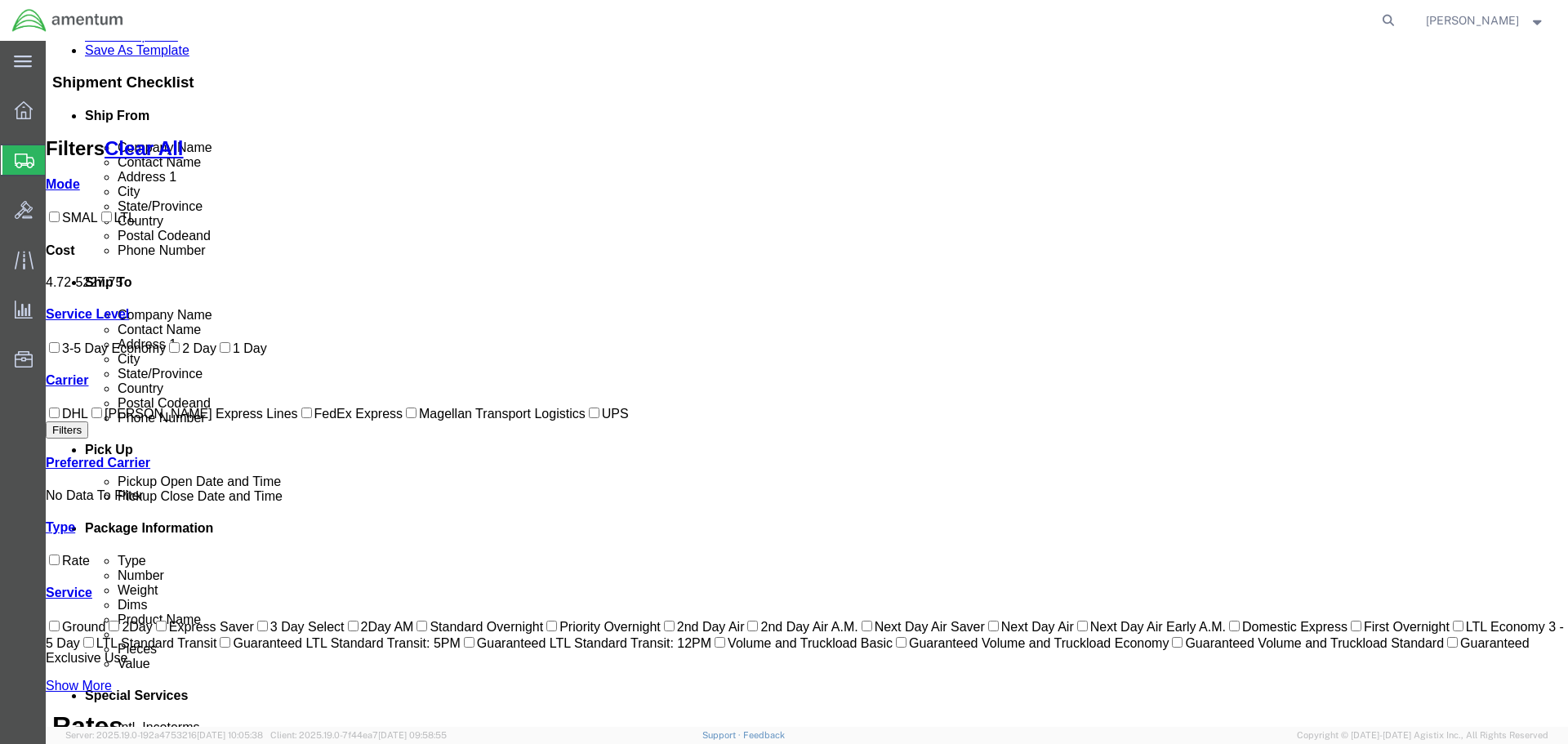
scroll to position [0, 0]
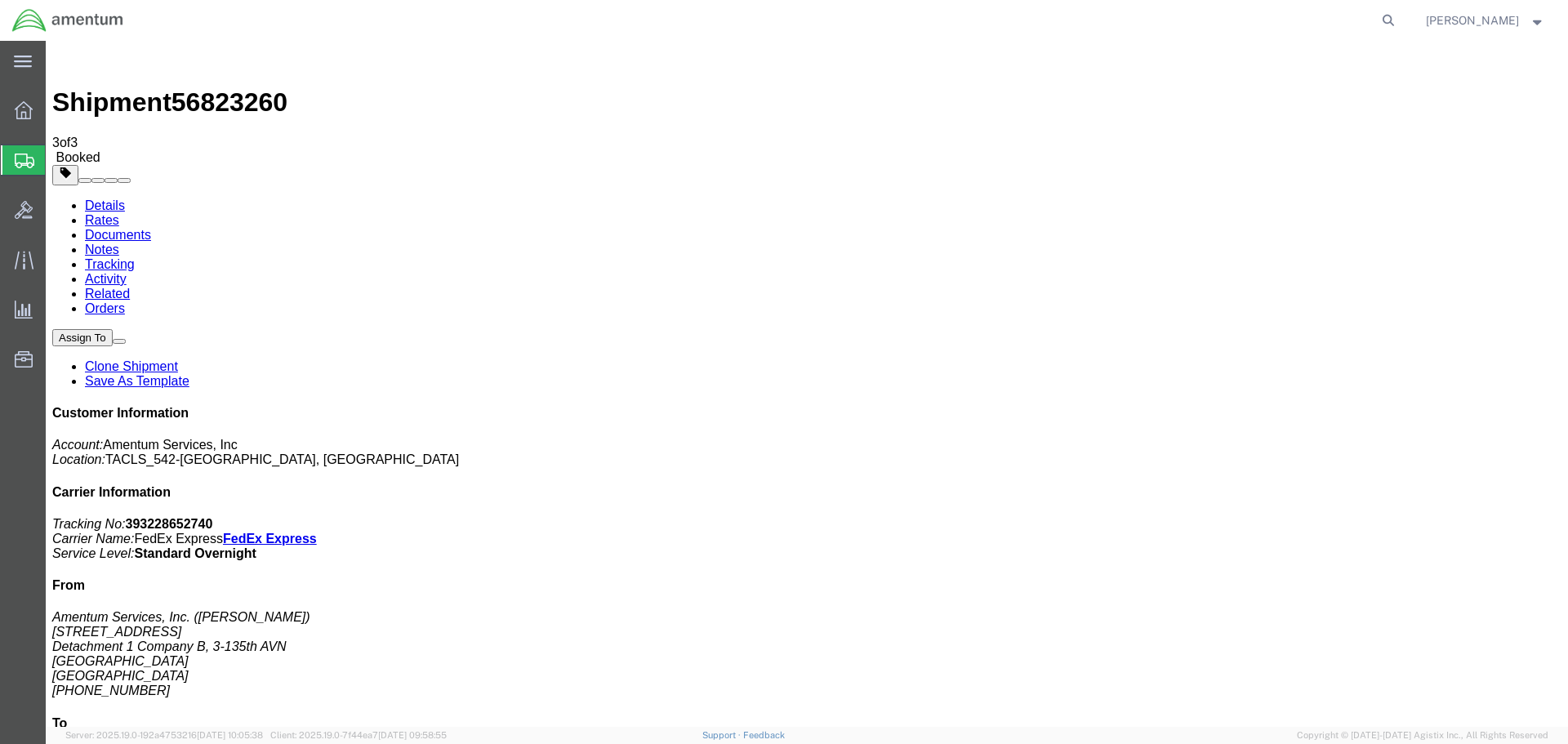
drag, startPoint x: 163, startPoint y: 292, endPoint x: 350, endPoint y: 339, distance: 192.8
